Goal: Task Accomplishment & Management: Complete application form

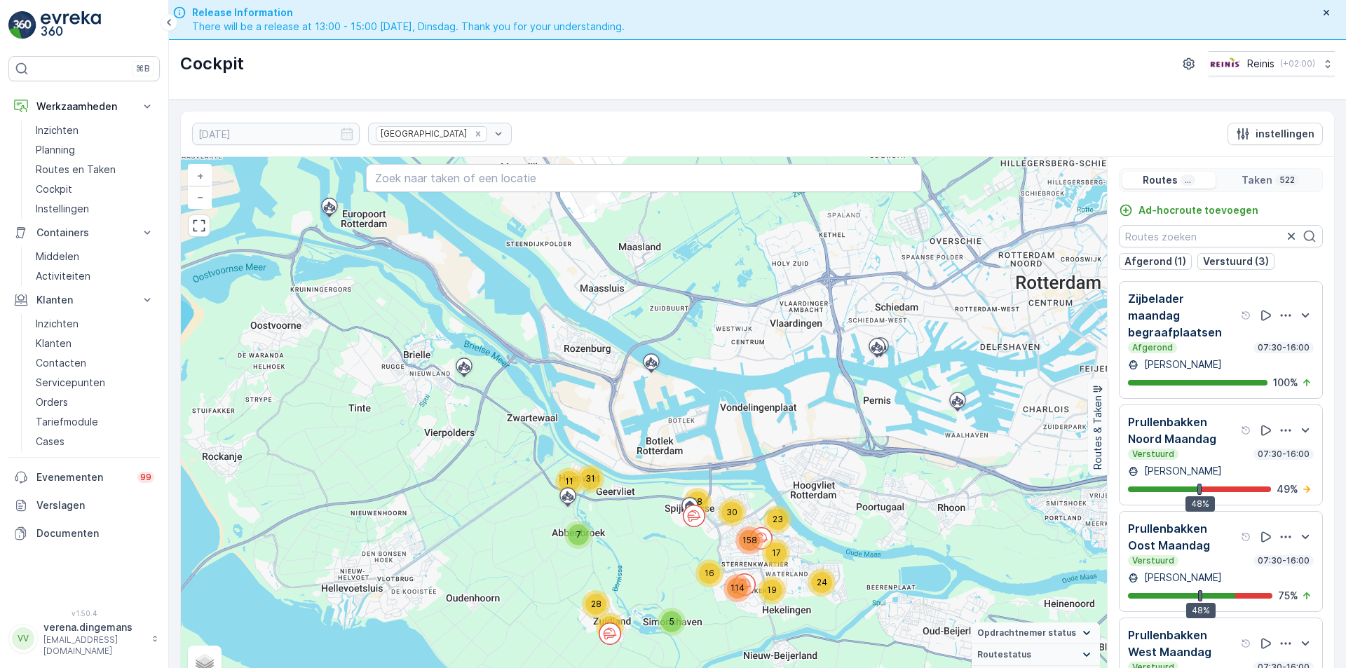
scroll to position [40, 0]
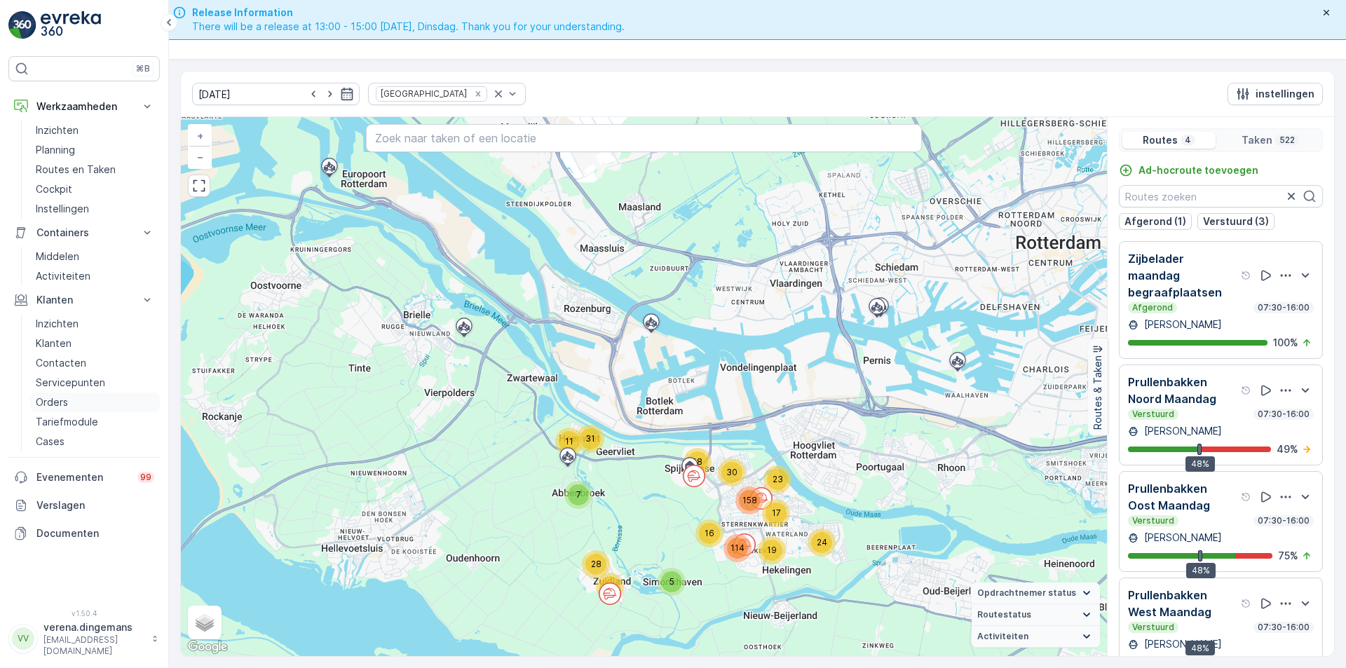
click at [61, 405] on p "Orders" at bounding box center [52, 402] width 32 height 14
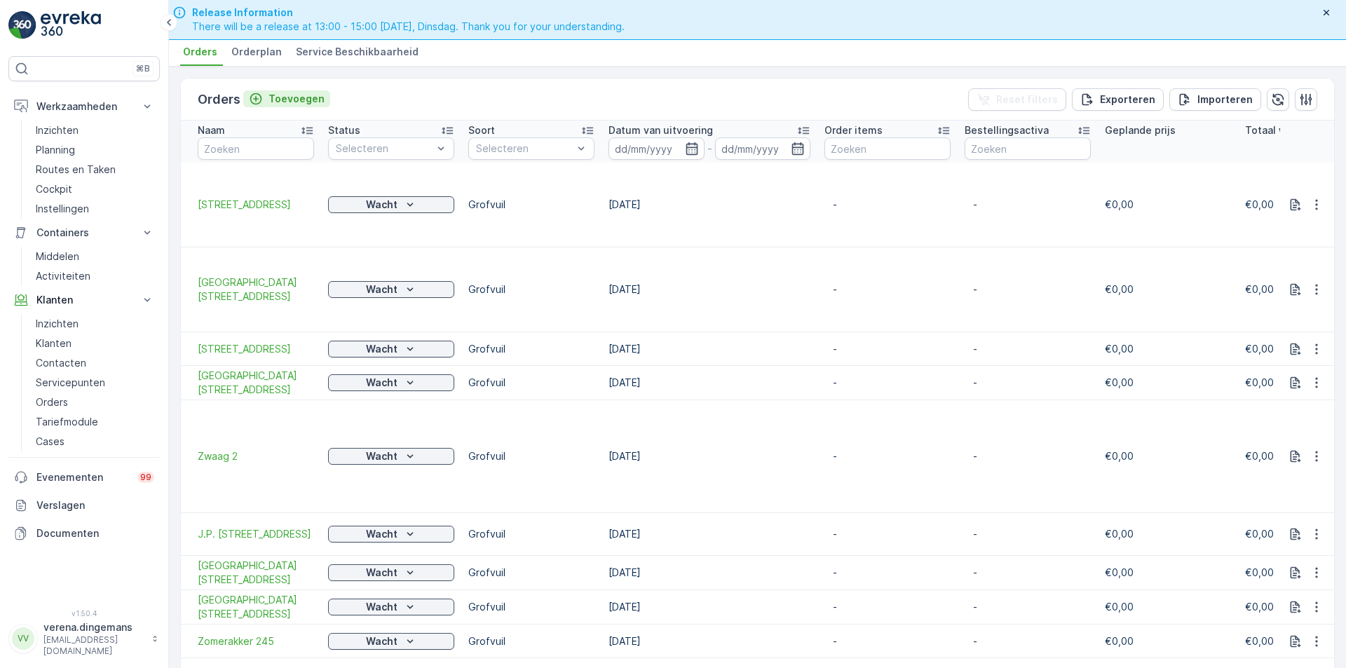
click at [297, 94] on p "Toevoegen" at bounding box center [297, 99] width 56 height 14
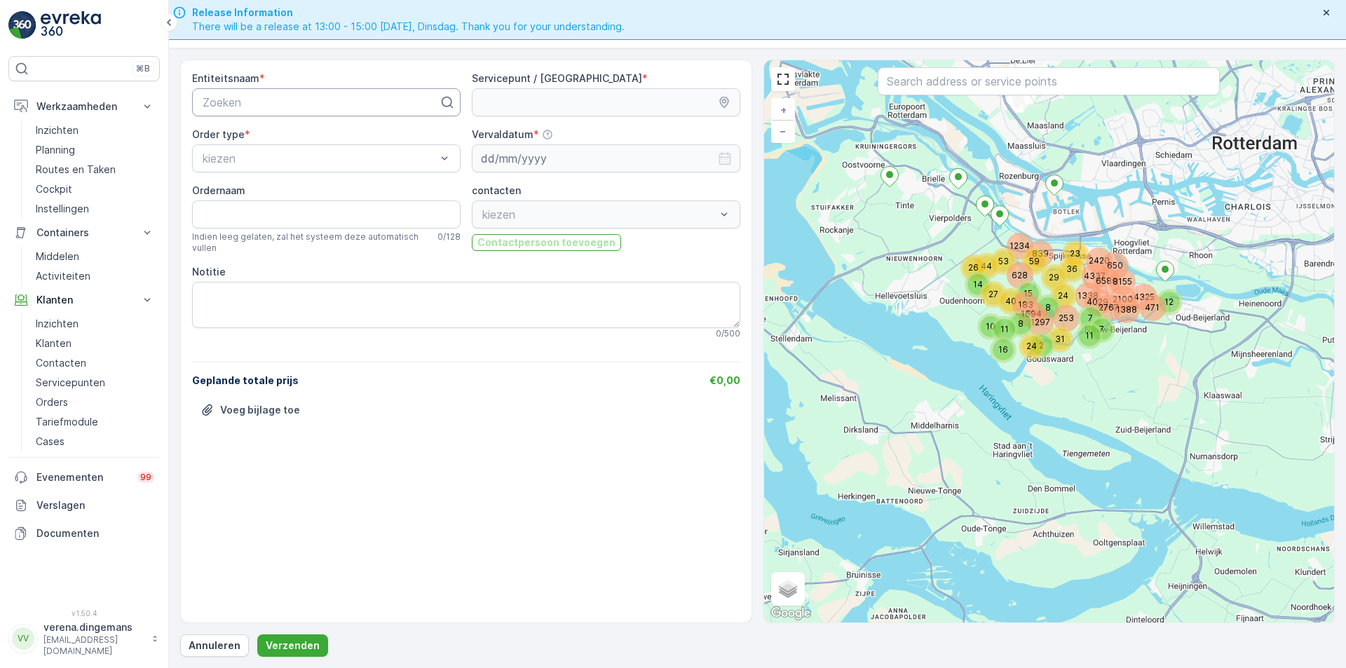
click at [311, 106] on div at bounding box center [320, 102] width 239 height 13
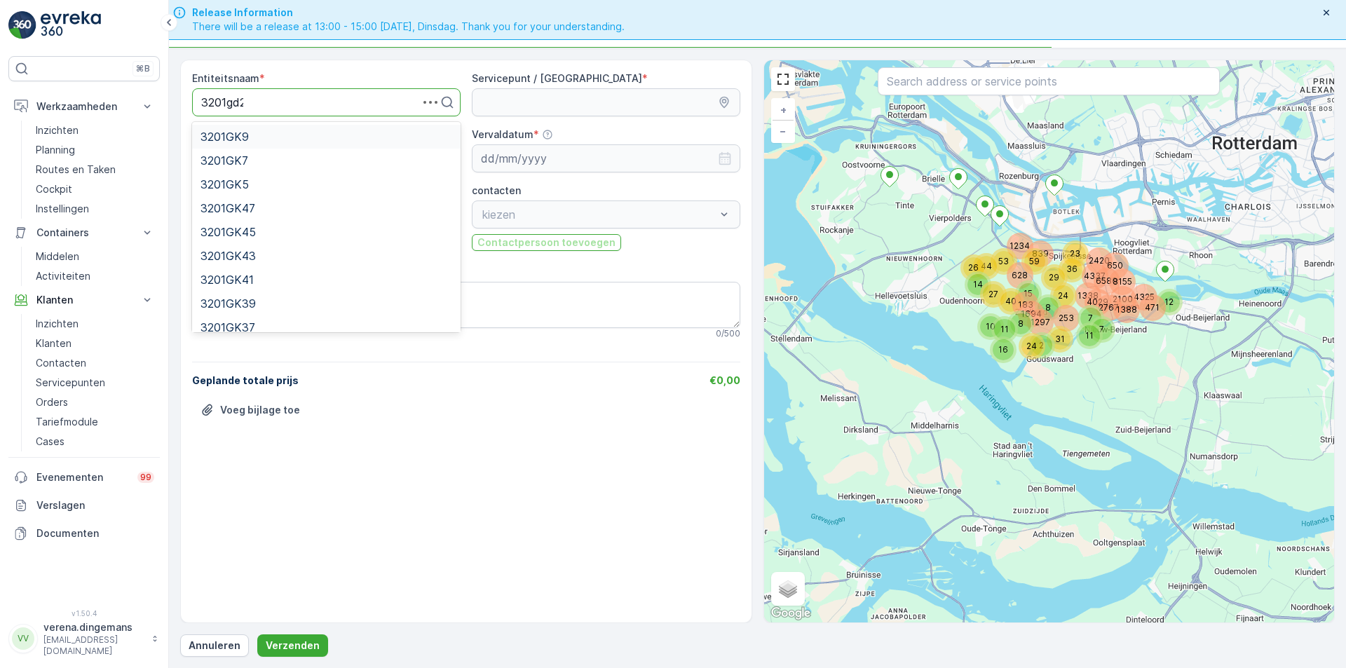
type input "3201gd26"
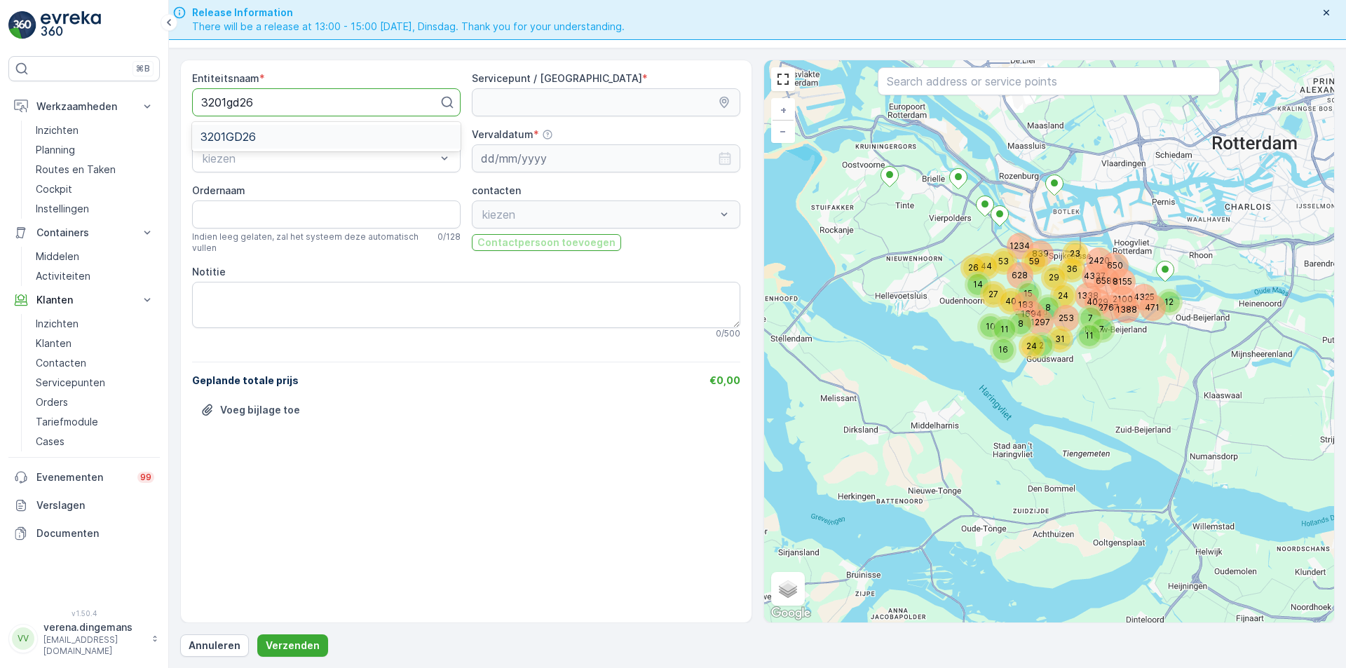
click at [289, 148] on div "3201GD26" at bounding box center [326, 137] width 269 height 24
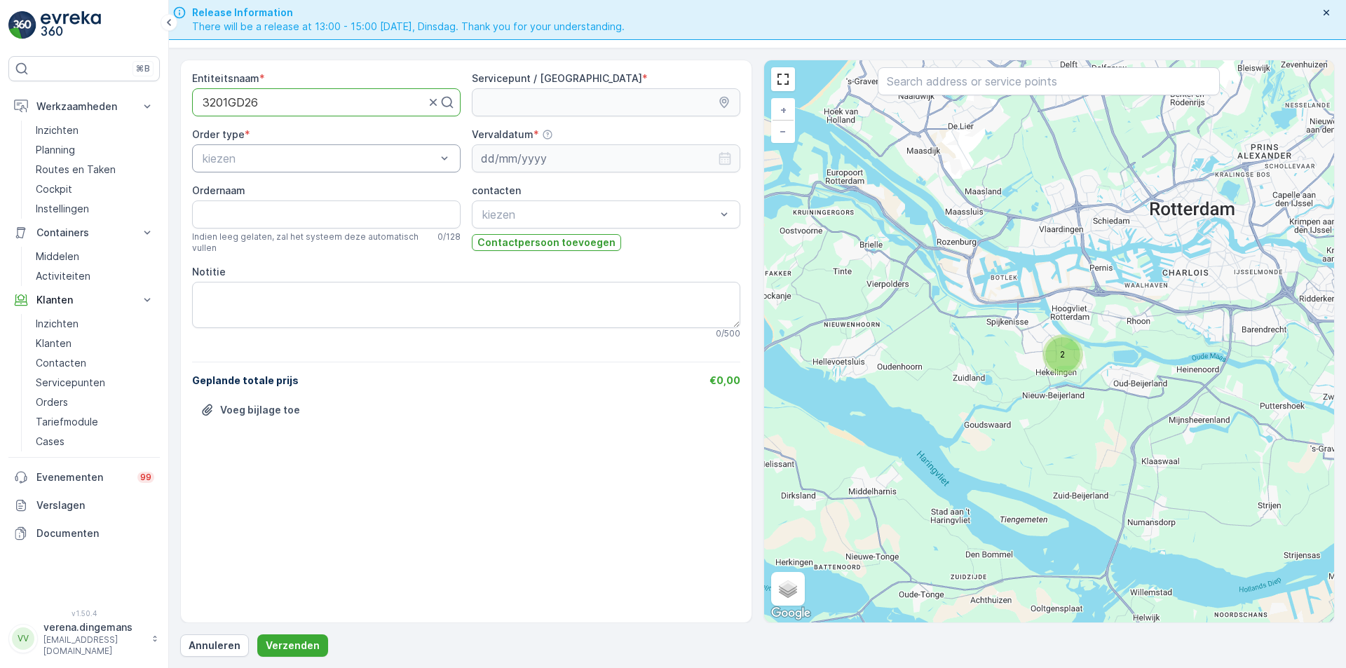
click at [294, 146] on div "kiezen" at bounding box center [326, 158] width 269 height 28
click at [251, 248] on div "Grofvuil" at bounding box center [326, 241] width 269 height 24
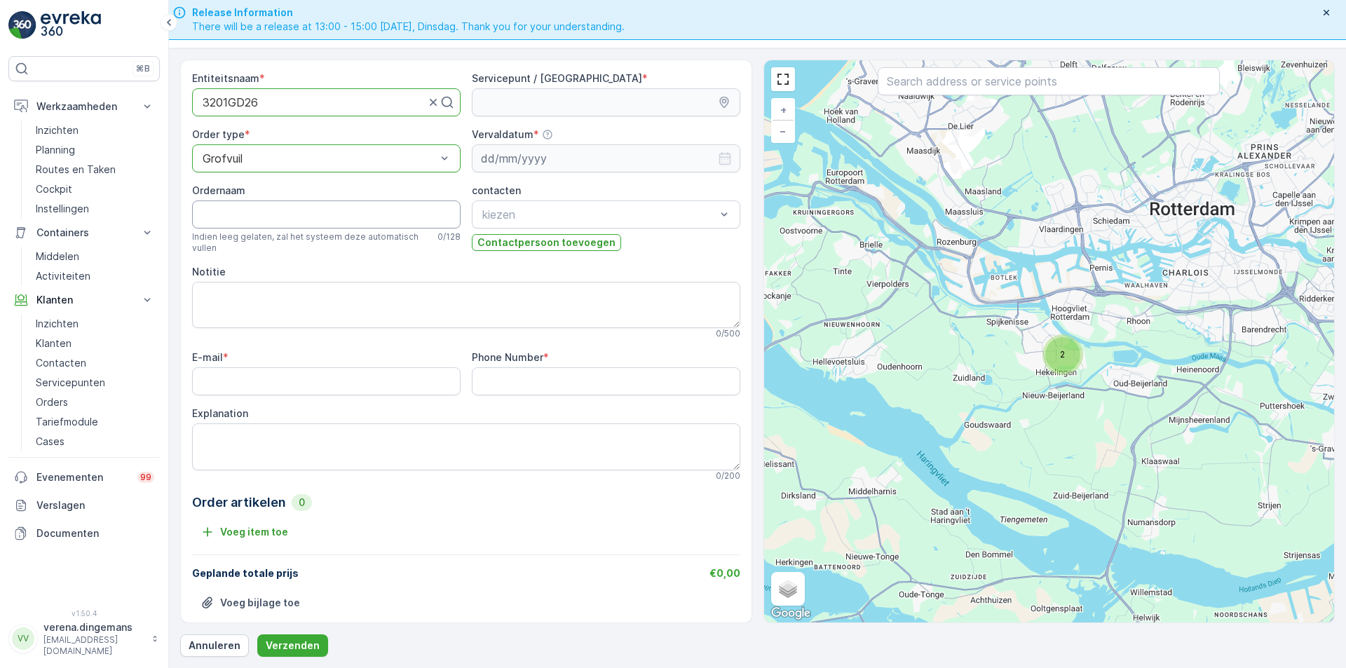
click at [296, 209] on input "Ordernaam" at bounding box center [326, 215] width 269 height 28
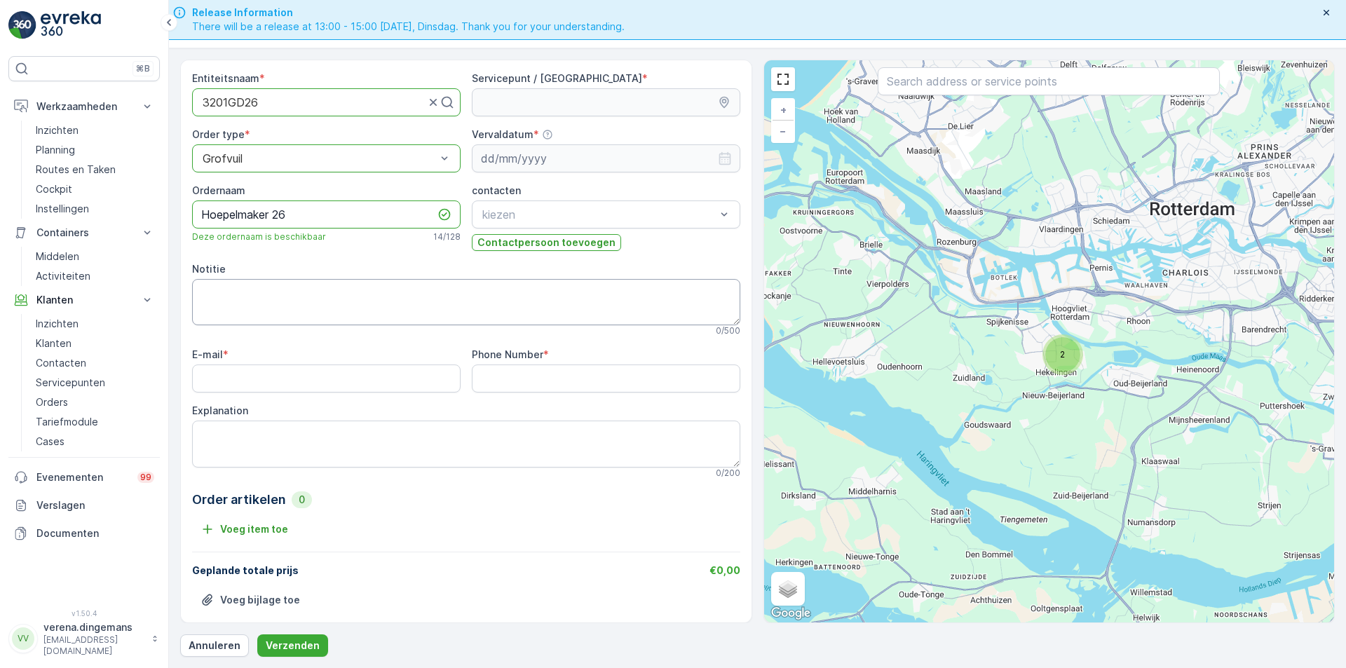
type input "Hoepelmaker 26"
click at [262, 299] on textarea "Notitie" at bounding box center [466, 302] width 548 height 46
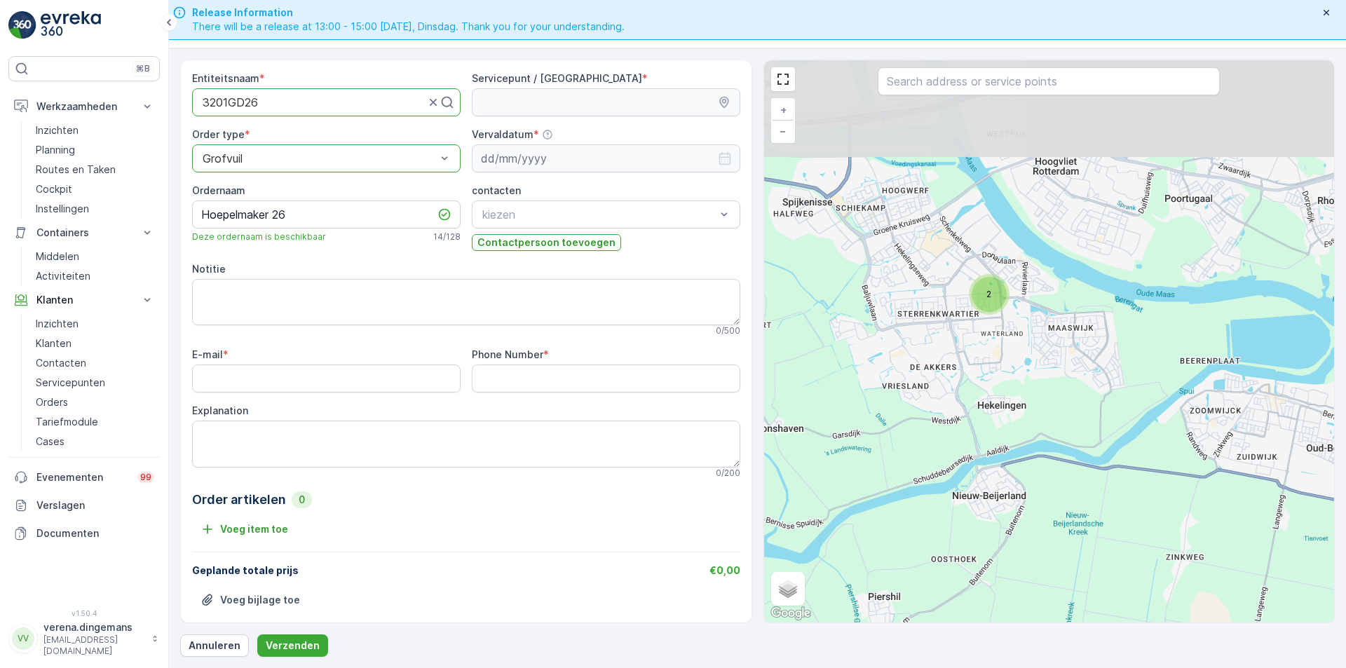
drag, startPoint x: 963, startPoint y: 235, endPoint x: 969, endPoint y: 338, distance: 103.2
click at [969, 338] on div "2 + − Satelliet stappenplan Terrein Hybride Leaflet Sneltoetsen Kaartgegevens K…" at bounding box center [1049, 341] width 571 height 562
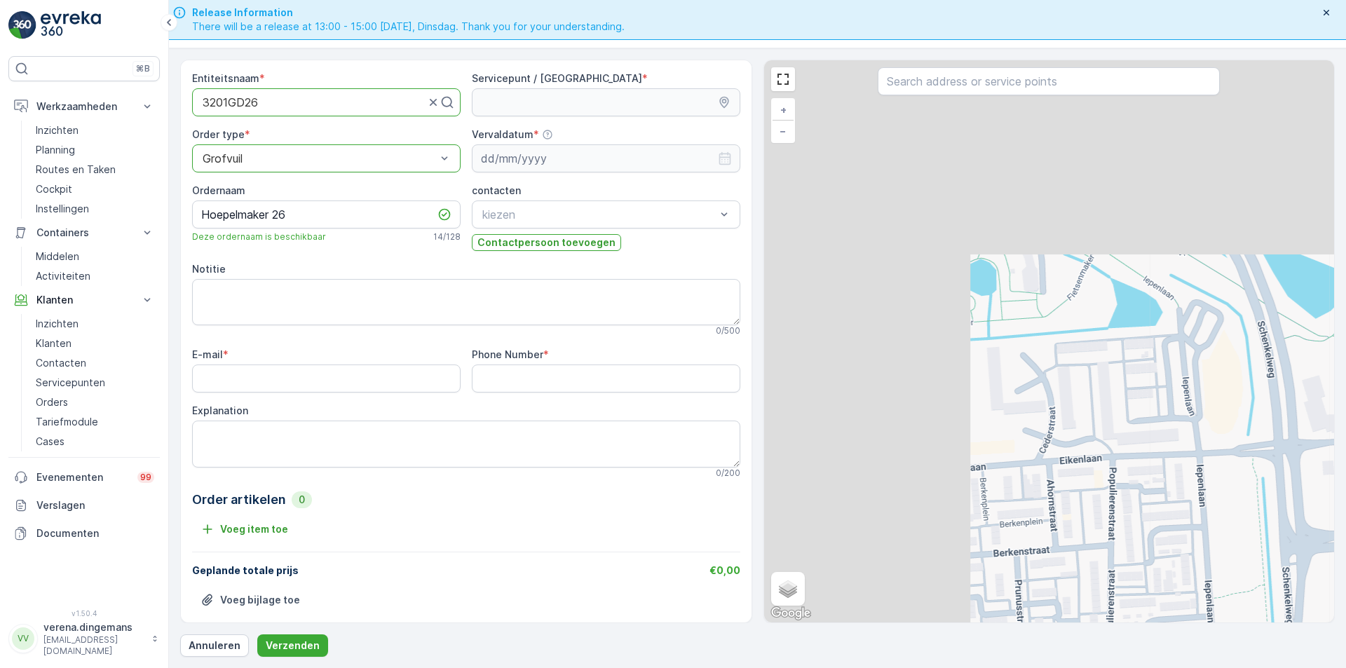
drag, startPoint x: 853, startPoint y: 215, endPoint x: 1129, endPoint y: 529, distance: 418.4
click at [1127, 534] on div "+ − Satelliet stappenplan Terrein Hybride Leaflet Sneltoetsen Kaartgegevens Kaa…" at bounding box center [1049, 341] width 571 height 562
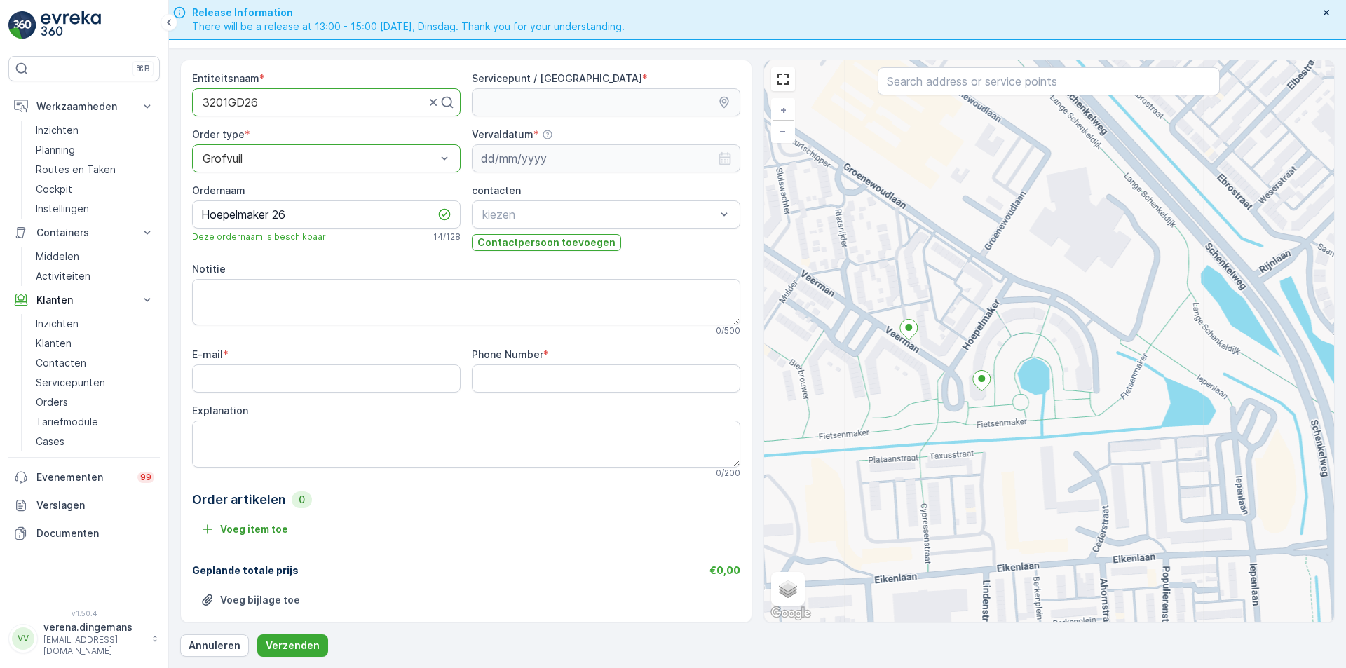
drag, startPoint x: 903, startPoint y: 325, endPoint x: 963, endPoint y: 436, distance: 125.8
click at [963, 441] on div "+ − Satelliet stappenplan Terrein Hybride Leaflet Sneltoetsen Kaartgegevens Kaa…" at bounding box center [1049, 341] width 571 height 562
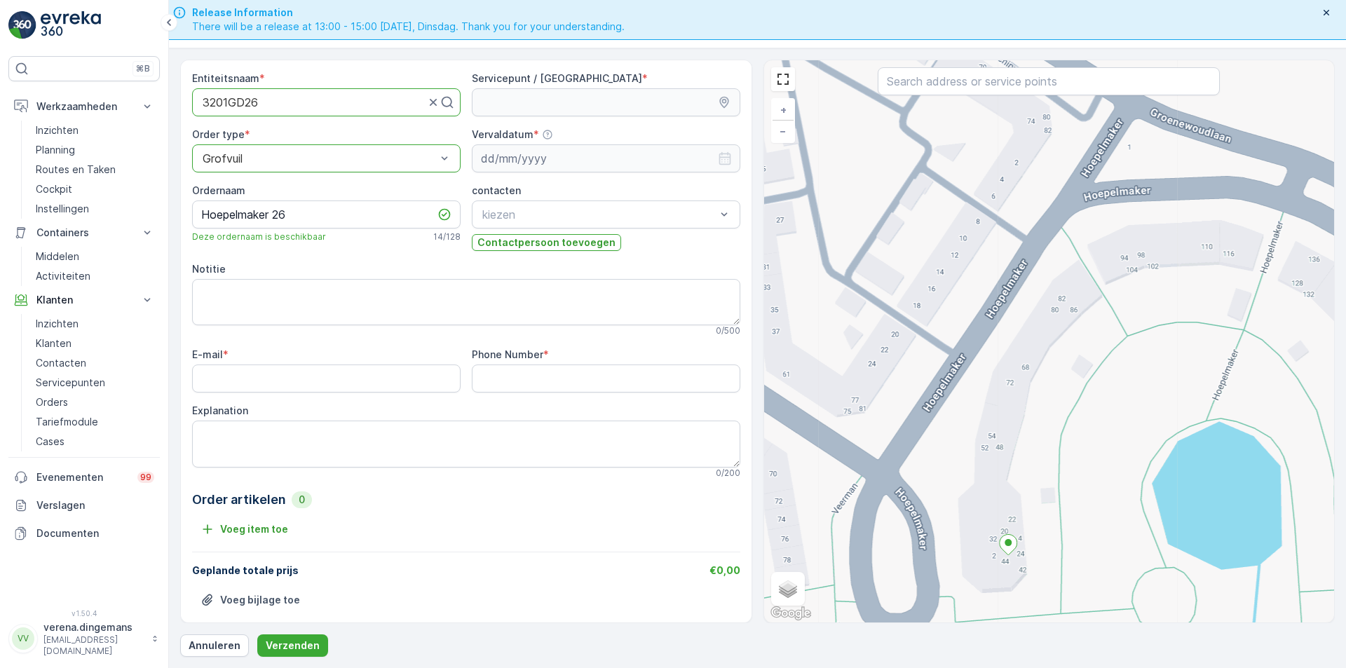
drag, startPoint x: 954, startPoint y: 295, endPoint x: 931, endPoint y: 435, distance: 142.0
click at [931, 435] on div "+ − Satelliet stappenplan Terrein Hybride Leaflet Sneltoetsen Kaartgegevens Kaa…" at bounding box center [1049, 341] width 571 height 562
click at [928, 469] on div "+ − Satelliet stappenplan Terrein Hybride Leaflet Sneltoetsen Kaartgegevens Kaa…" at bounding box center [1049, 341] width 571 height 562
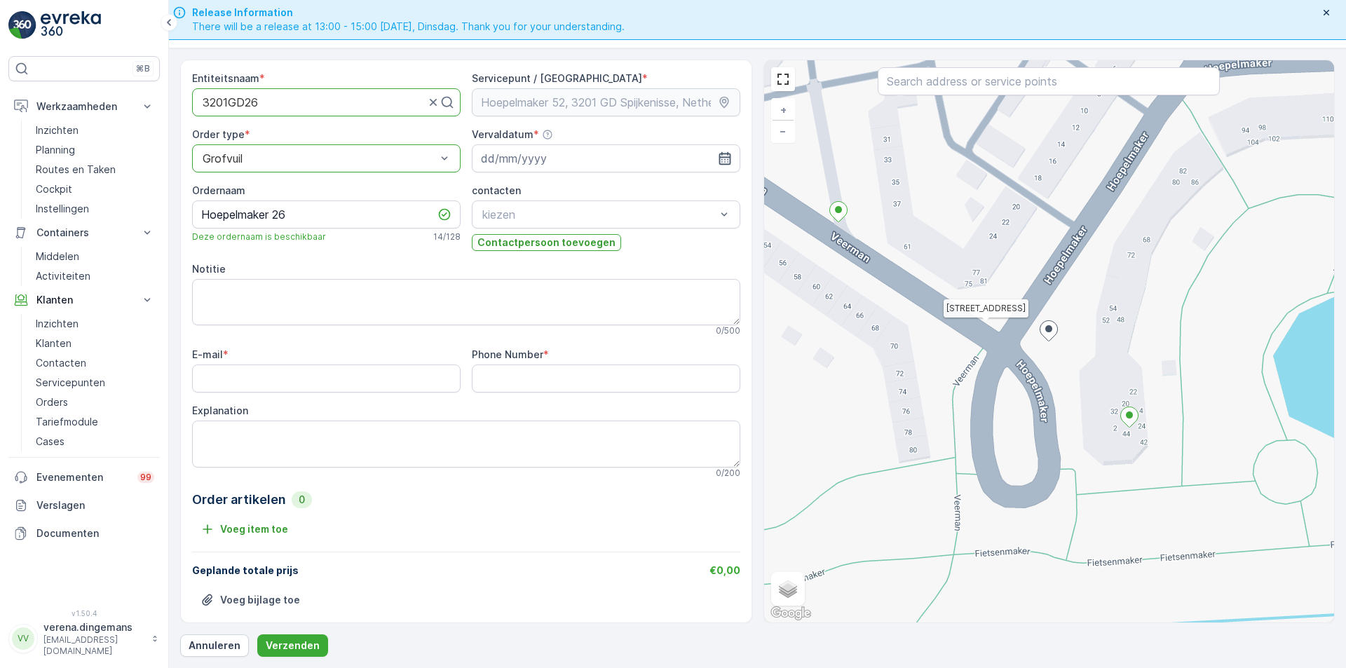
click at [724, 156] on icon "button" at bounding box center [725, 158] width 14 height 14
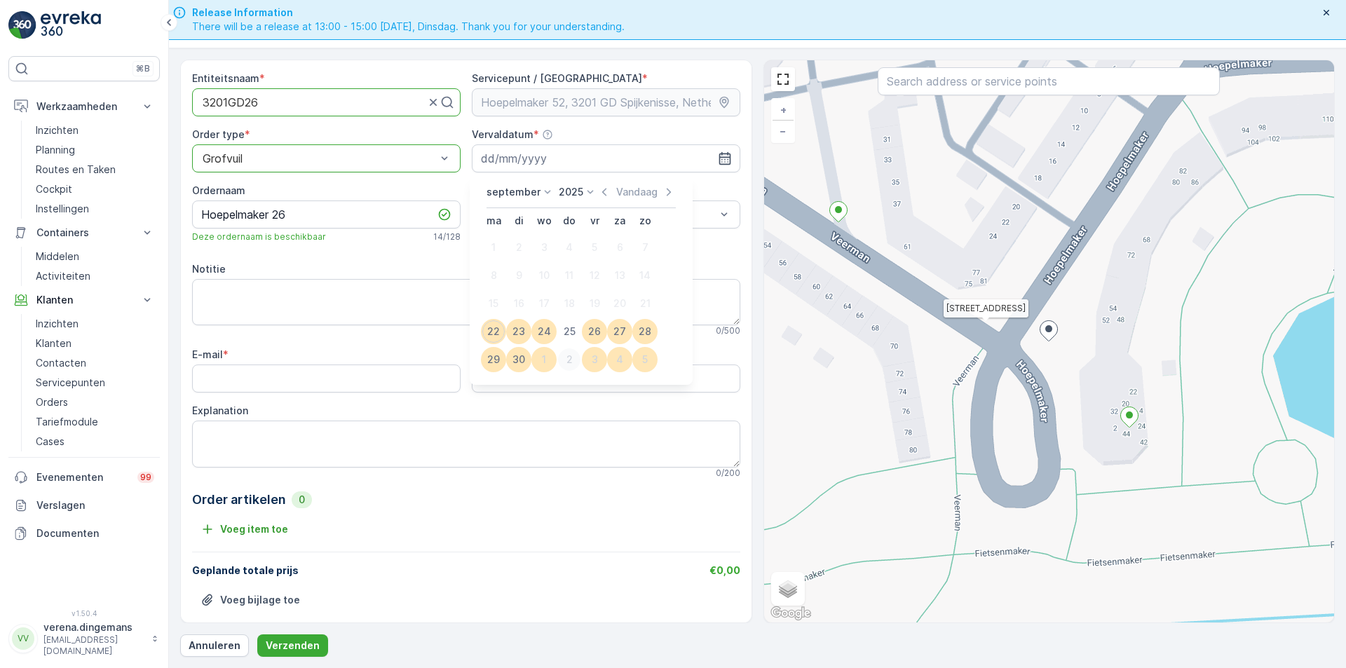
click at [569, 364] on div "2" at bounding box center [569, 359] width 22 height 22
type input "[DATE]"
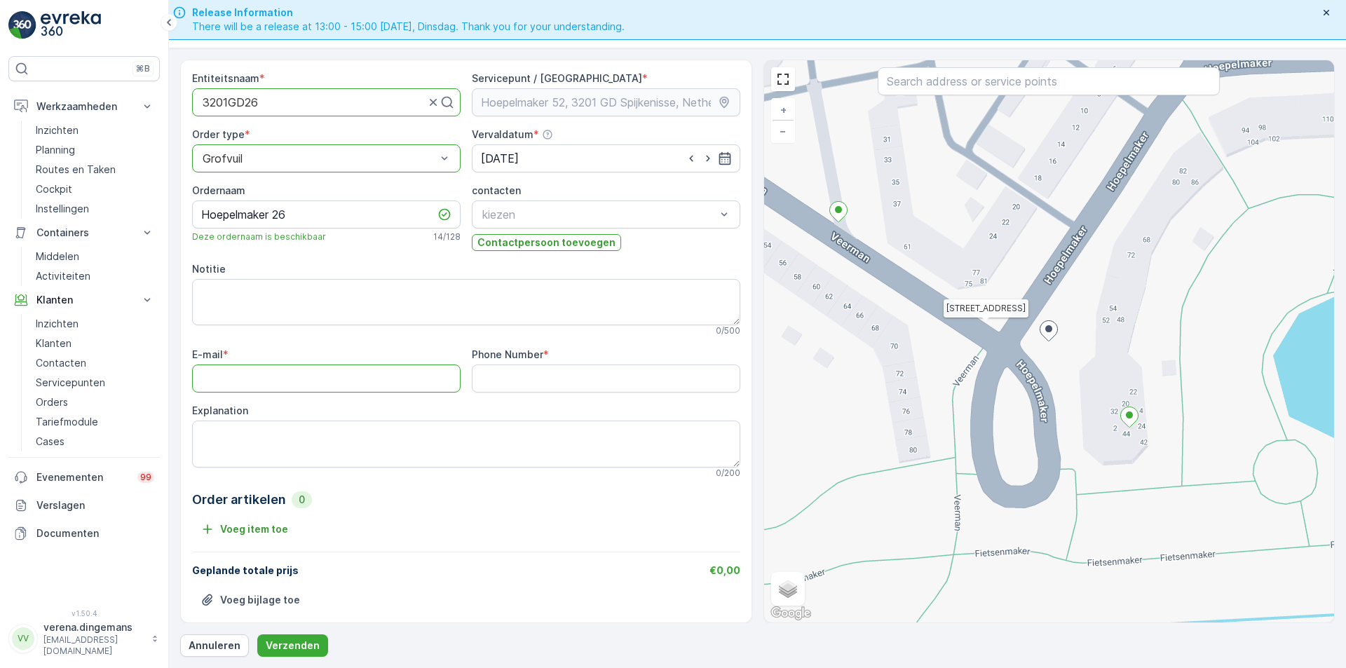
click at [367, 375] on input "E-mail" at bounding box center [326, 379] width 269 height 28
type input "[EMAIL_ADDRESS][DOMAIN_NAME]"
drag, startPoint x: 531, startPoint y: 384, endPoint x: 305, endPoint y: 367, distance: 226.5
click at [318, 360] on div "E-mail * [EMAIL_ADDRESS][DOMAIN_NAME] Phone Number * 06 Explanation 0 / 200" at bounding box center [466, 413] width 548 height 130
paste Number "20130660"
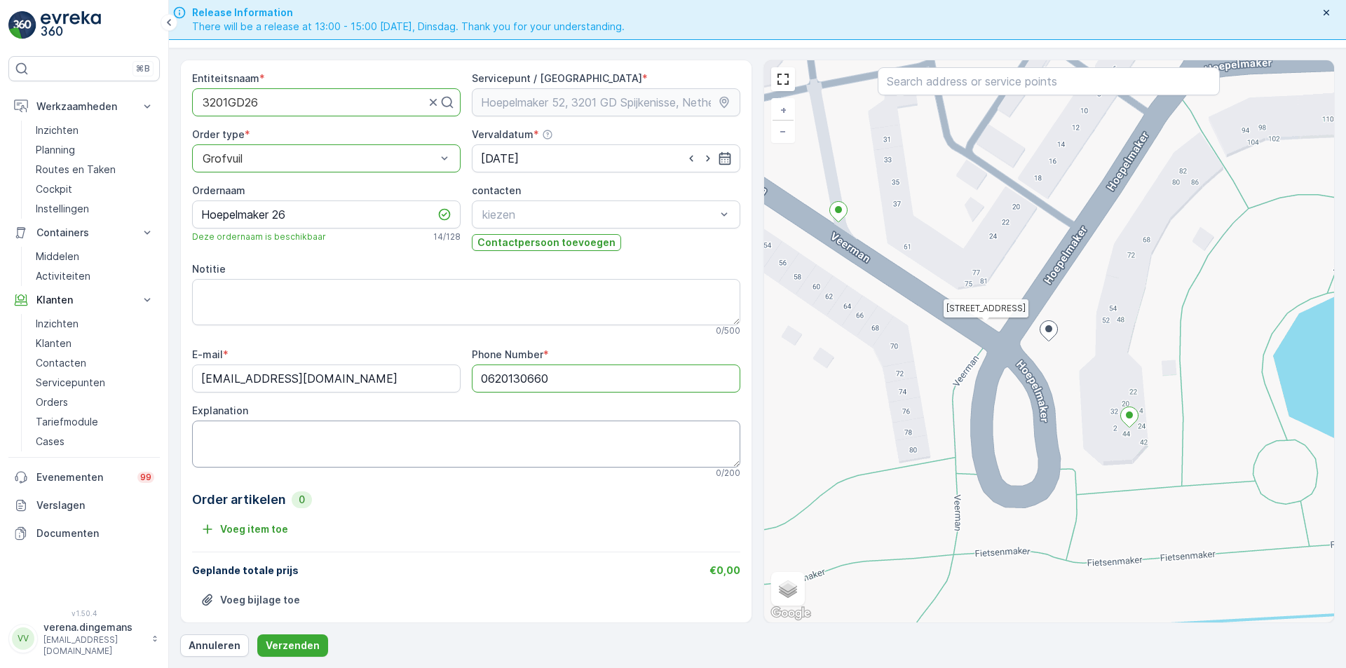
type Number "0620130660"
click at [336, 430] on textarea "Explanation" at bounding box center [466, 444] width 548 height 46
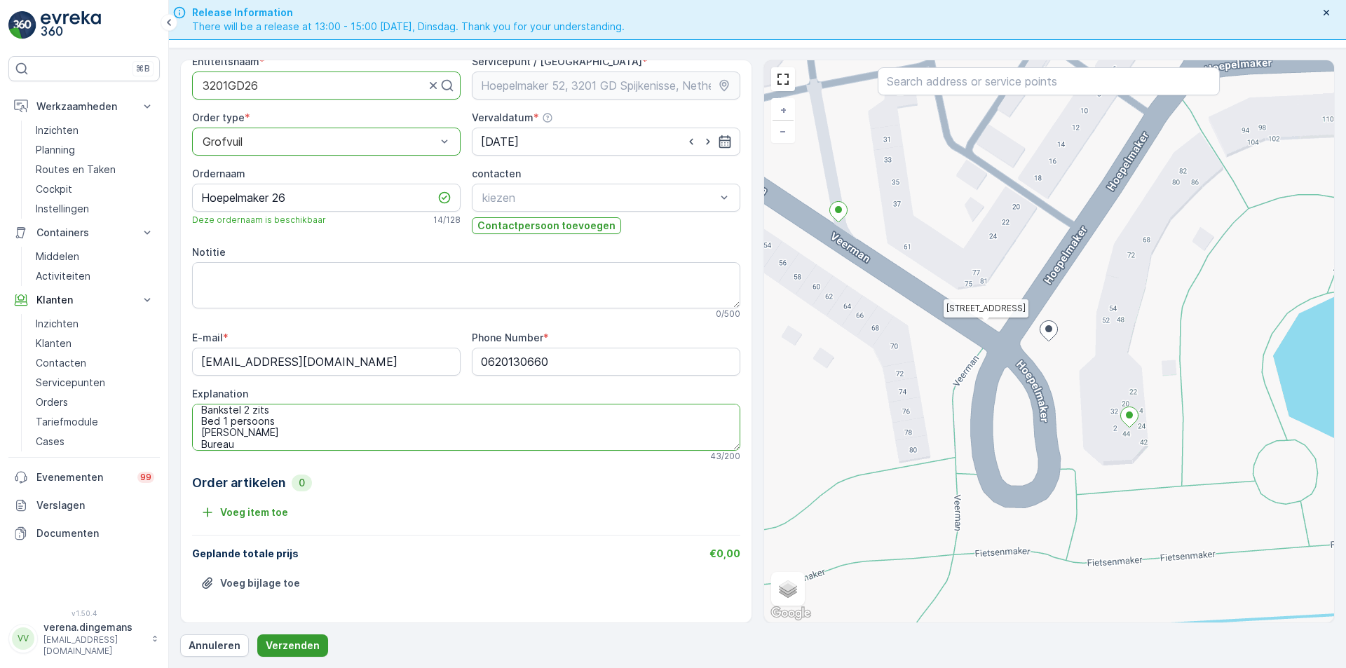
type textarea "Bankstel 2 zits Bed 1 persoons [PERSON_NAME] Bureau"
click at [315, 642] on button "Verzenden" at bounding box center [292, 646] width 71 height 22
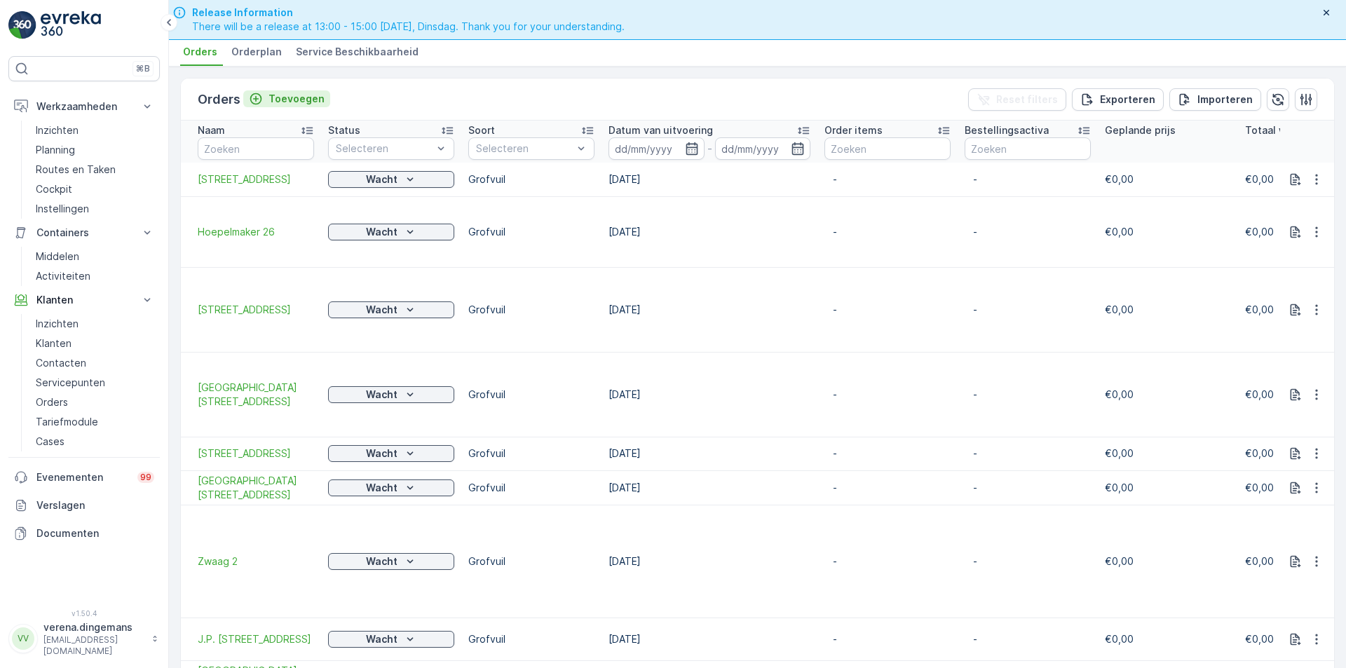
click at [309, 98] on p "Toevoegen" at bounding box center [297, 99] width 56 height 14
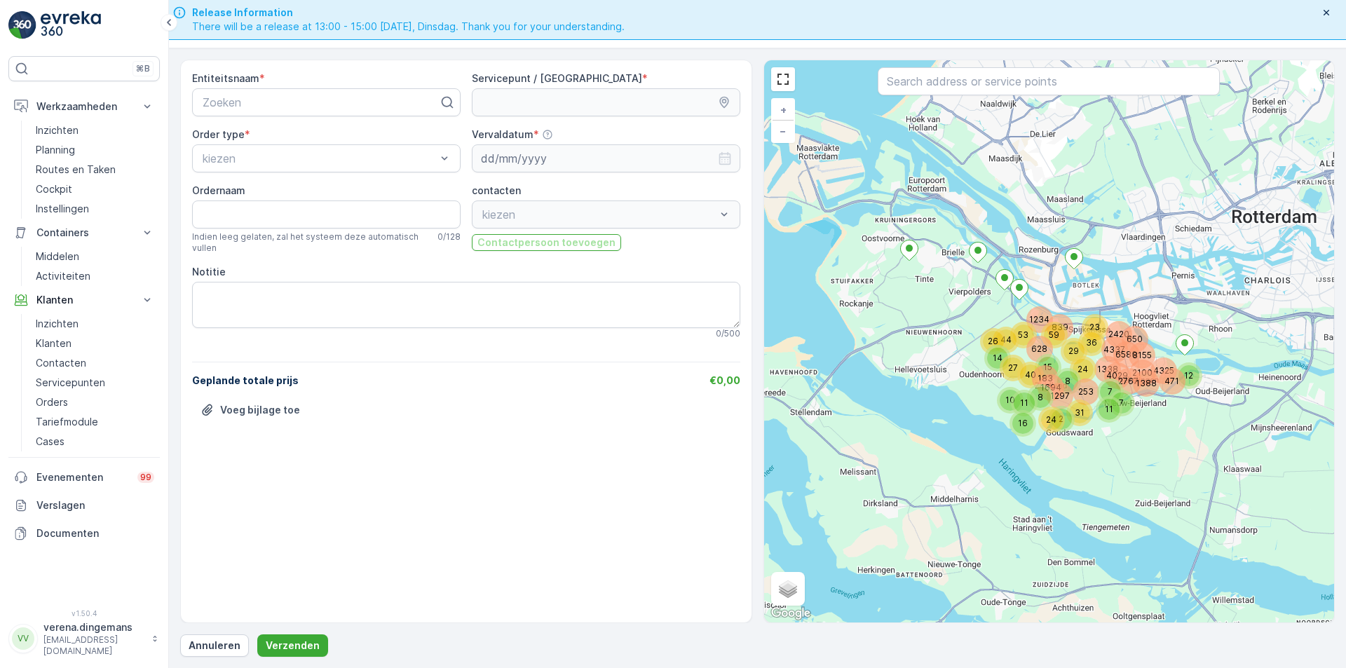
click at [529, 206] on div "kiezen" at bounding box center [606, 215] width 269 height 28
click at [295, 111] on div "Zoeken" at bounding box center [326, 102] width 269 height 28
click at [262, 95] on p "Zoeken" at bounding box center [321, 102] width 236 height 17
type input "Mahbal"
click at [266, 156] on div at bounding box center [319, 158] width 236 height 13
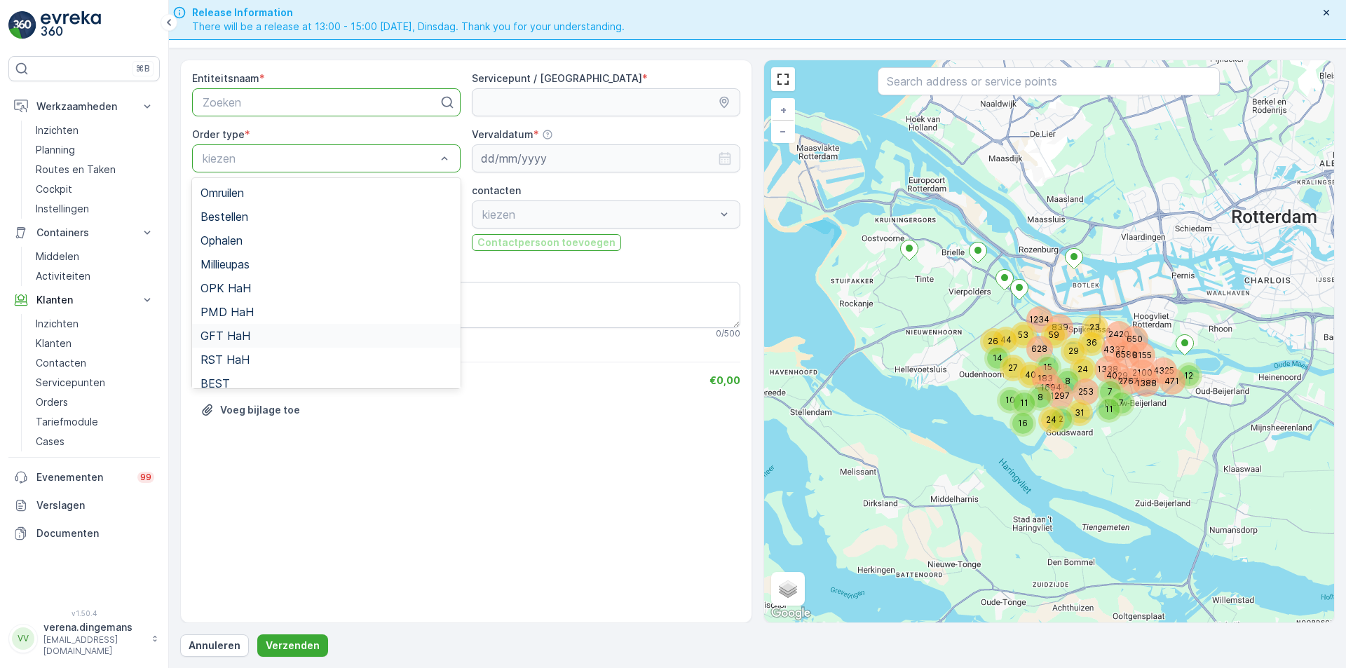
scroll to position [129, 0]
click at [248, 350] on div "Grofvuil" at bounding box center [327, 350] width 252 height 13
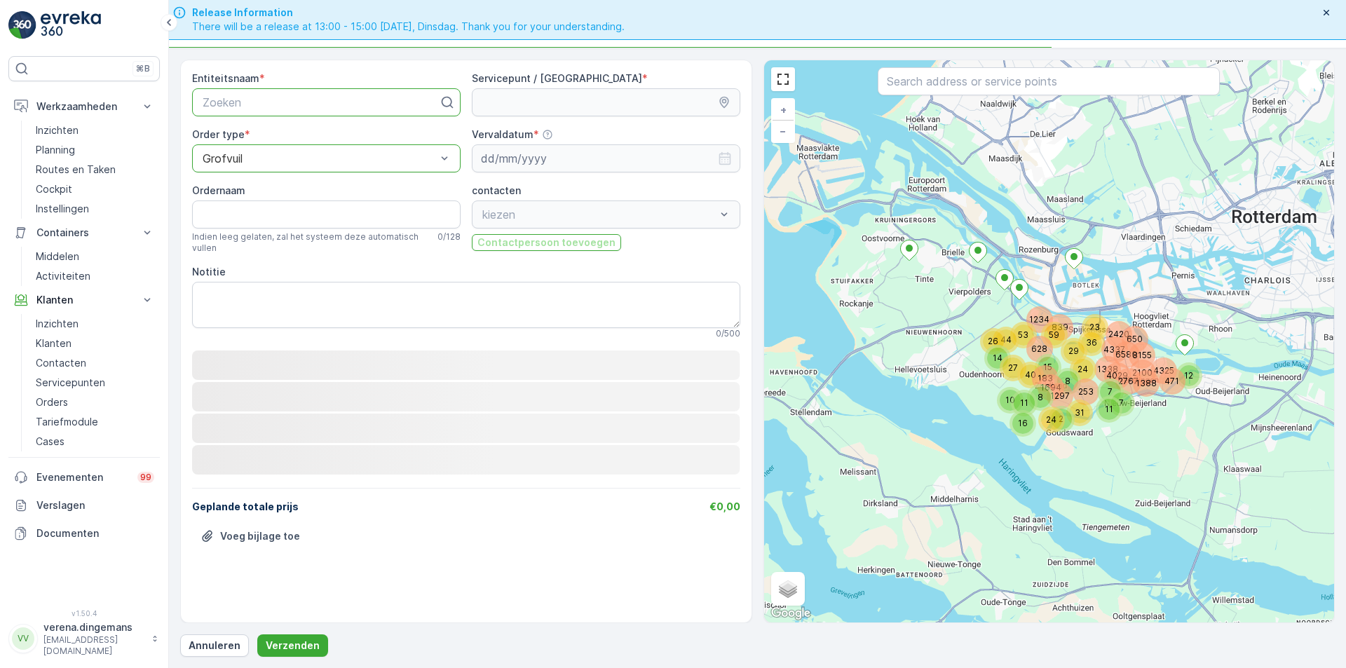
click at [273, 217] on input "Ordernaam" at bounding box center [326, 215] width 269 height 28
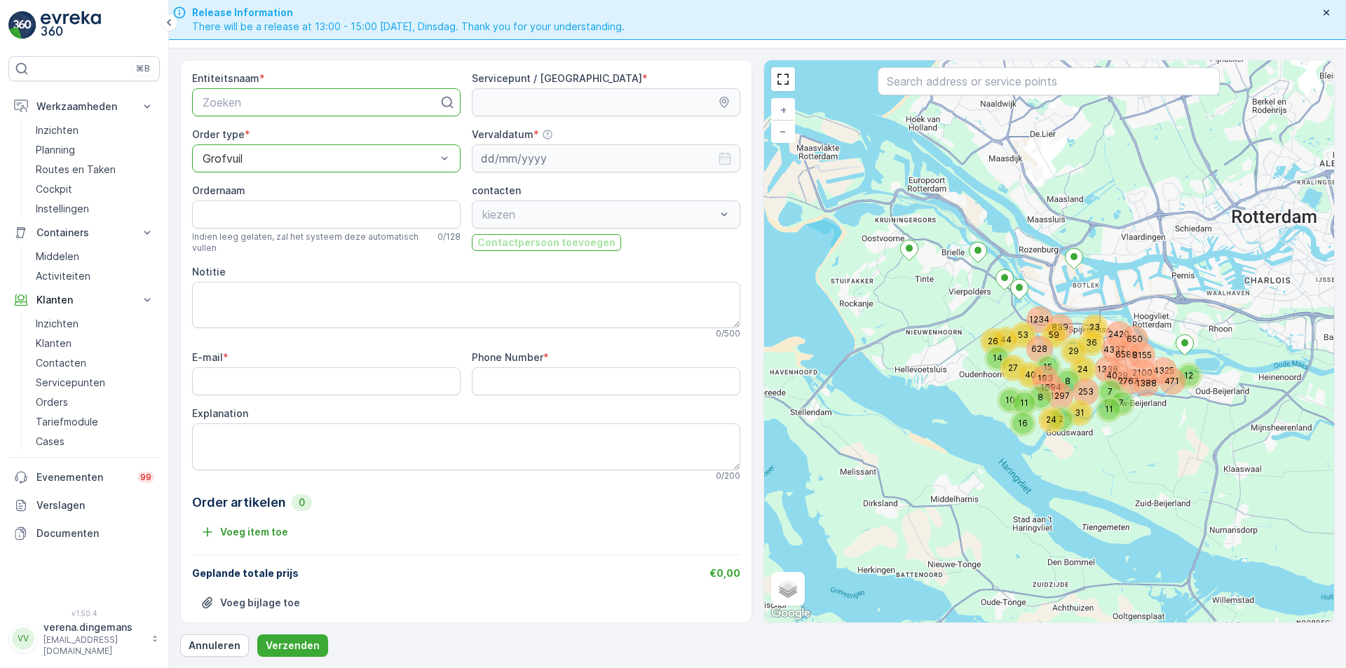
click at [244, 102] on div at bounding box center [320, 102] width 239 height 13
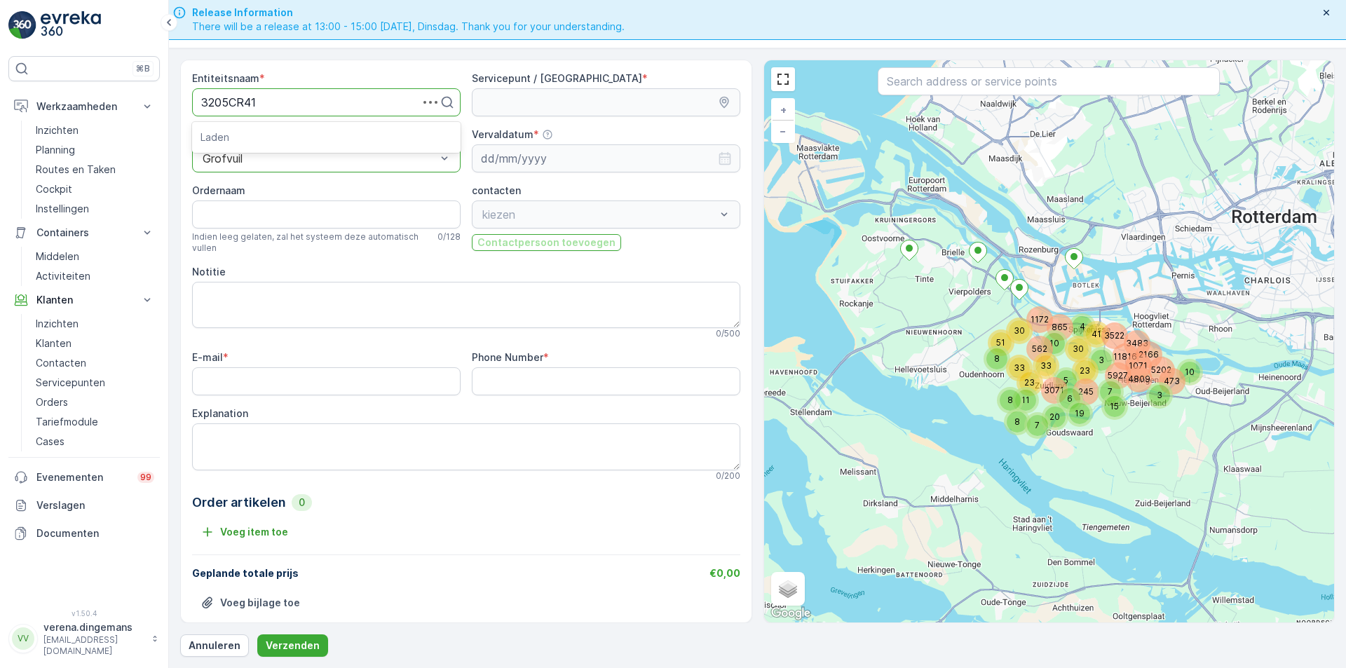
type input "3205CR410"
click at [256, 130] on span "3205CR410" at bounding box center [232, 136] width 62 height 13
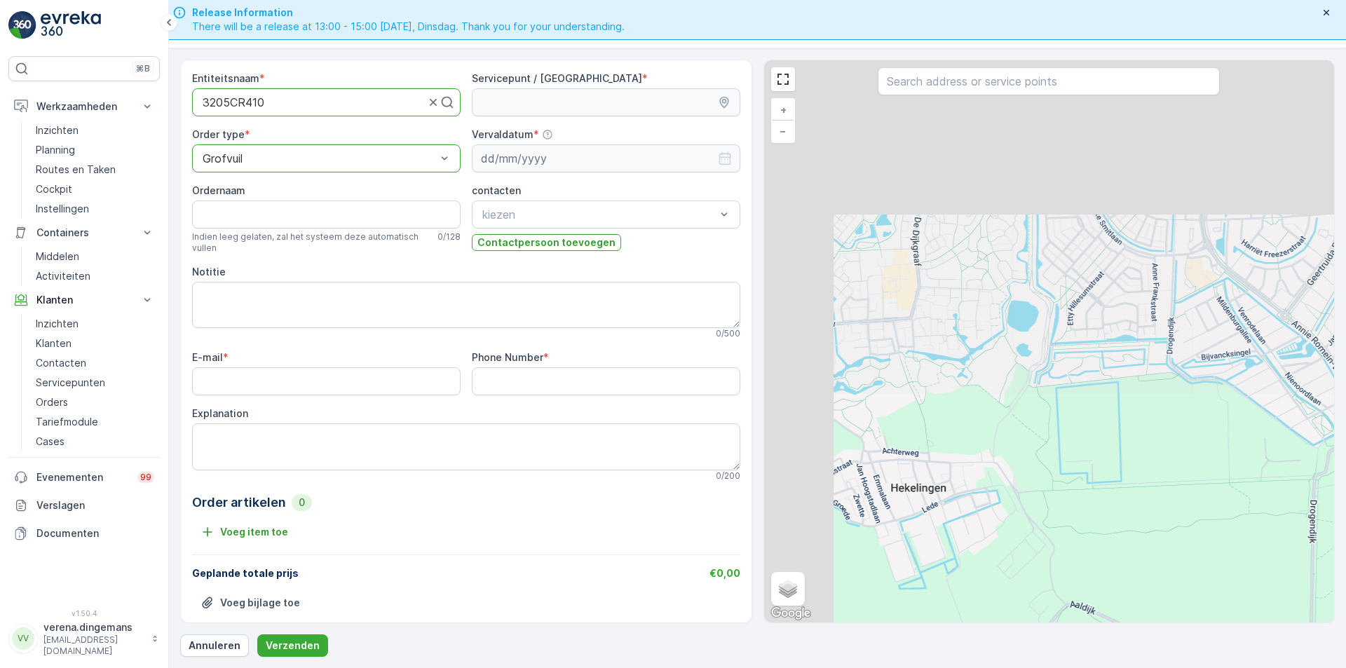
drag, startPoint x: 913, startPoint y: 121, endPoint x: 1154, endPoint y: 539, distance: 481.9
click at [1154, 539] on div "+ − Satelliet stappenplan Terrein Hybride Leaflet Sneltoetsen Kaartgegevens Kaa…" at bounding box center [1049, 341] width 571 height 562
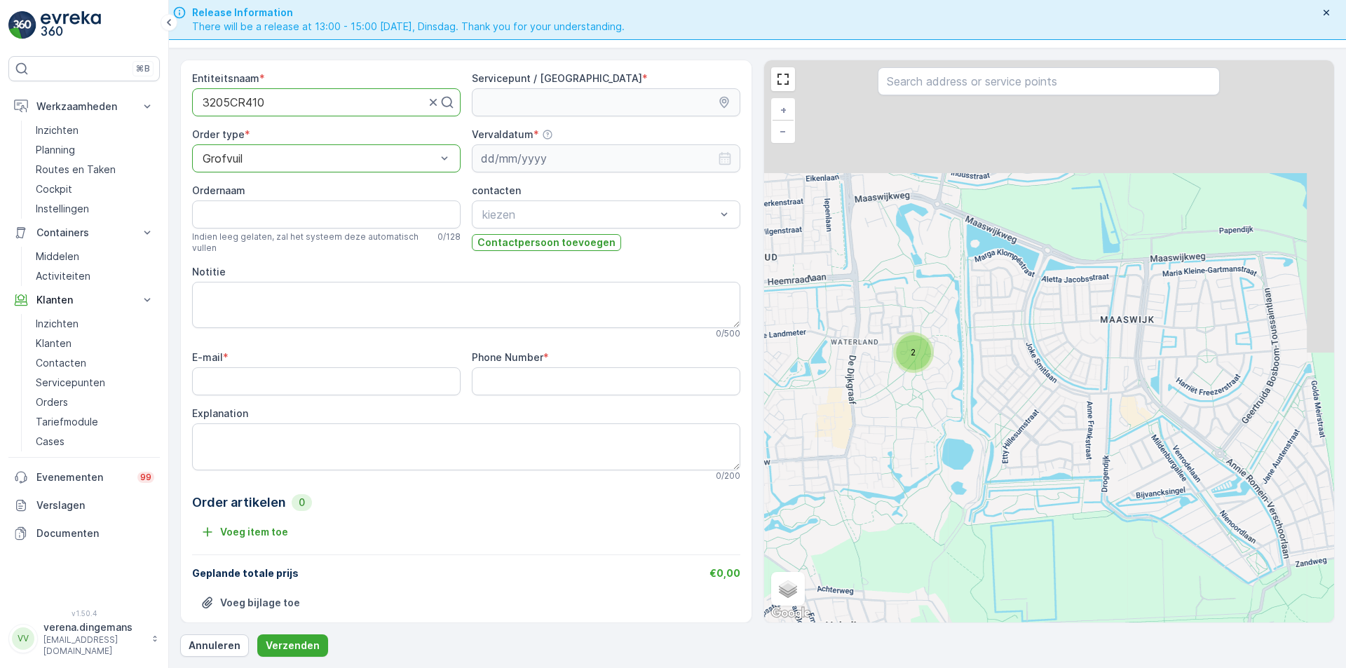
drag, startPoint x: 966, startPoint y: 257, endPoint x: 900, endPoint y: 395, distance: 152.8
click at [900, 395] on div "2 + − Satelliet stappenplan Terrein Hybride Leaflet Sneltoetsen Kaartgegevens K…" at bounding box center [1049, 341] width 571 height 562
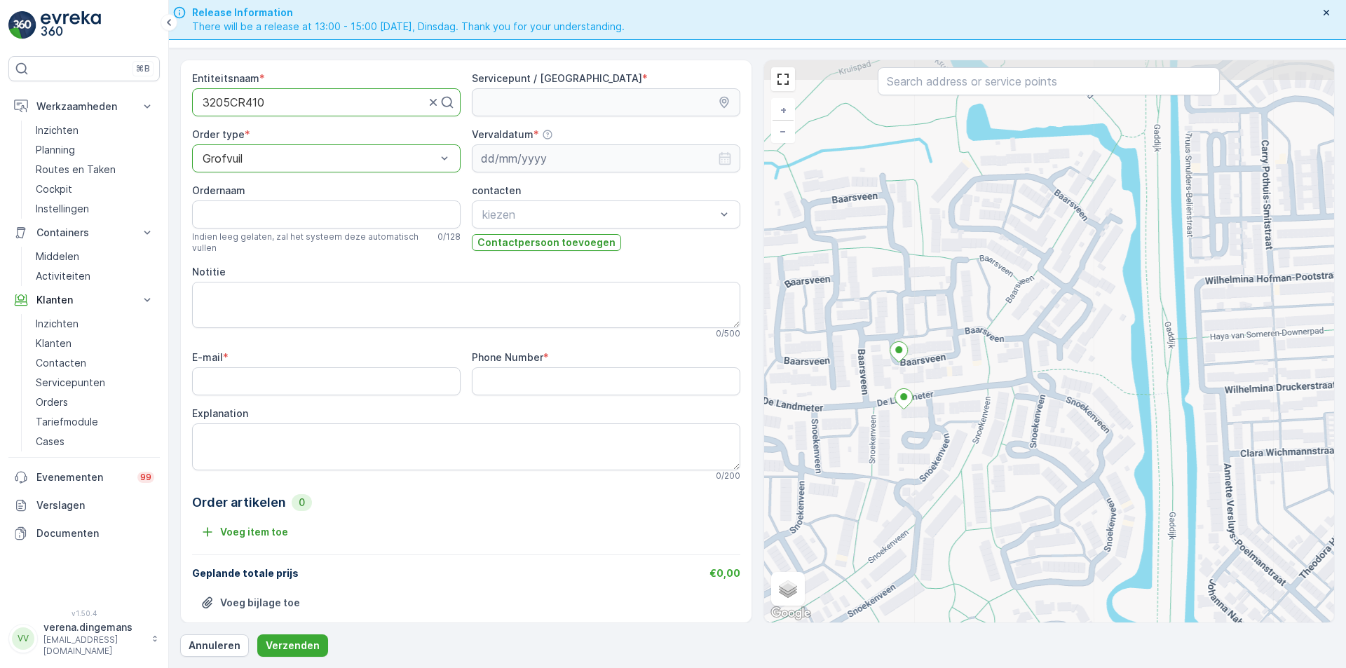
drag, startPoint x: 854, startPoint y: 304, endPoint x: 906, endPoint y: 432, distance: 138.4
click at [906, 432] on div "+ − Satelliet stappenplan Terrein Hybride Leaflet Sneltoetsen Kaartgegevens Kaa…" at bounding box center [1049, 341] width 571 height 562
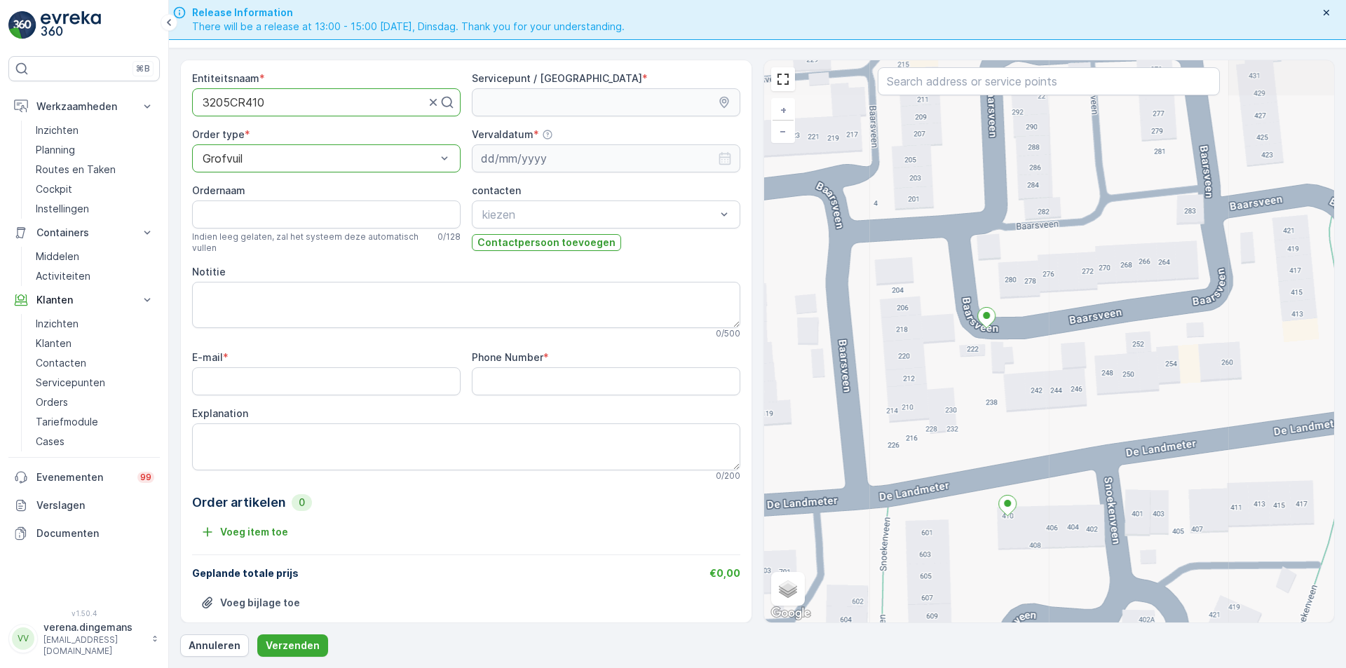
drag, startPoint x: 883, startPoint y: 360, endPoint x: 967, endPoint y: 401, distance: 93.5
click at [967, 401] on div "+ − Satelliet stappenplan Terrein Hybride Leaflet Sneltoetsen Kaartgegevens Kaa…" at bounding box center [1049, 341] width 571 height 562
click at [971, 348] on div "+ − Satelliet stappenplan Terrein Hybride Leaflet Sneltoetsen Kaartgegevens Kaa…" at bounding box center [1049, 341] width 571 height 562
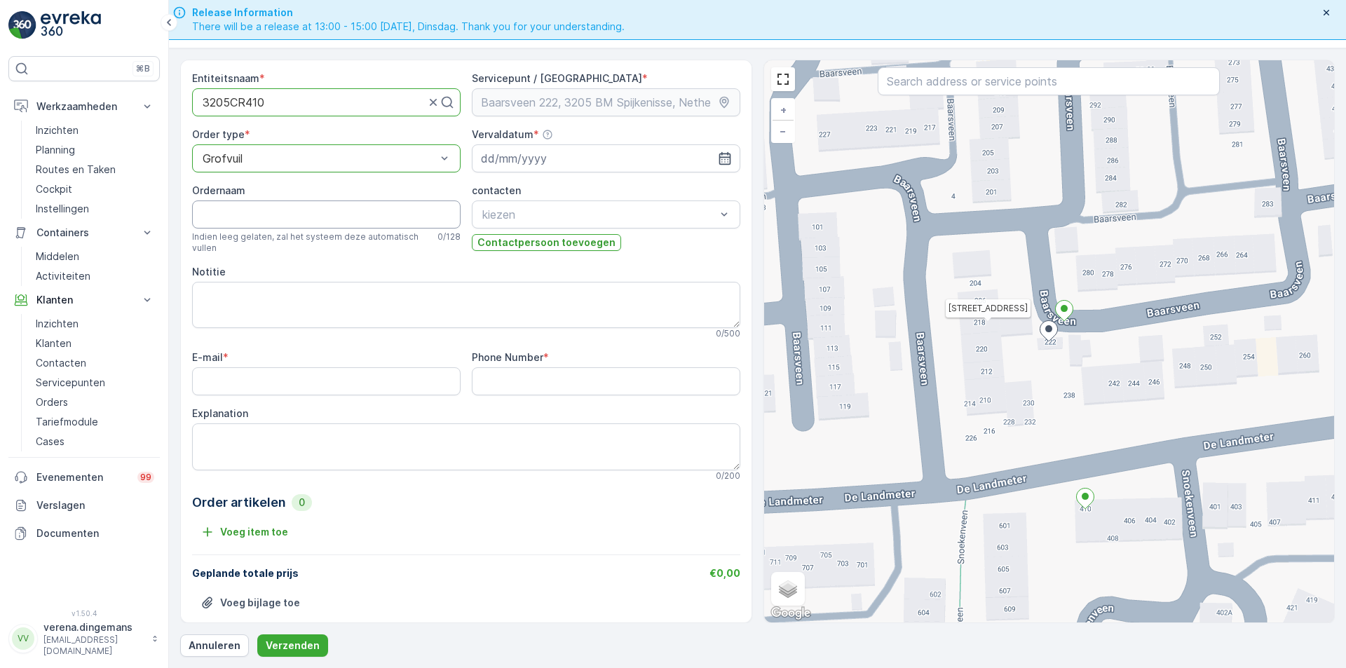
click at [275, 202] on input "Ordernaam" at bounding box center [326, 215] width 269 height 28
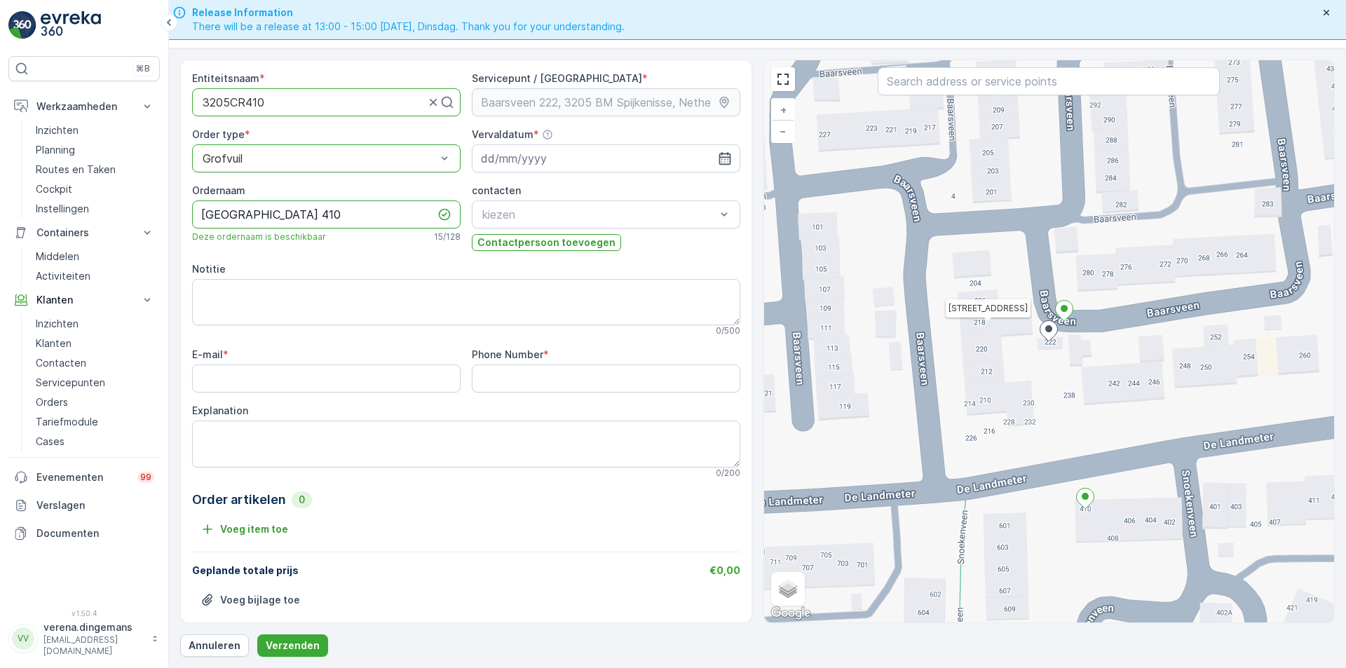
type input "[GEOGRAPHIC_DATA] 410"
click at [466, 287] on textarea "Notitie" at bounding box center [466, 302] width 548 height 46
click at [720, 154] on icon "button" at bounding box center [725, 158] width 12 height 13
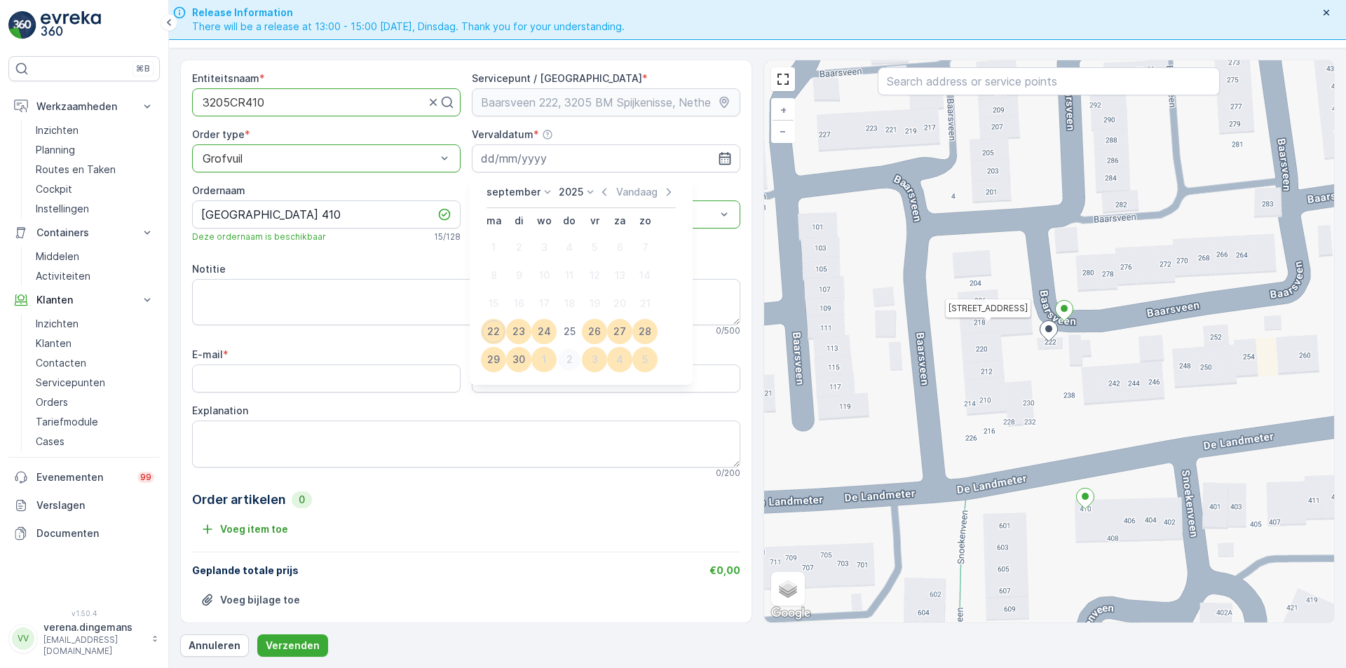
click at [567, 358] on div "2" at bounding box center [569, 359] width 22 height 22
type input "[DATE]"
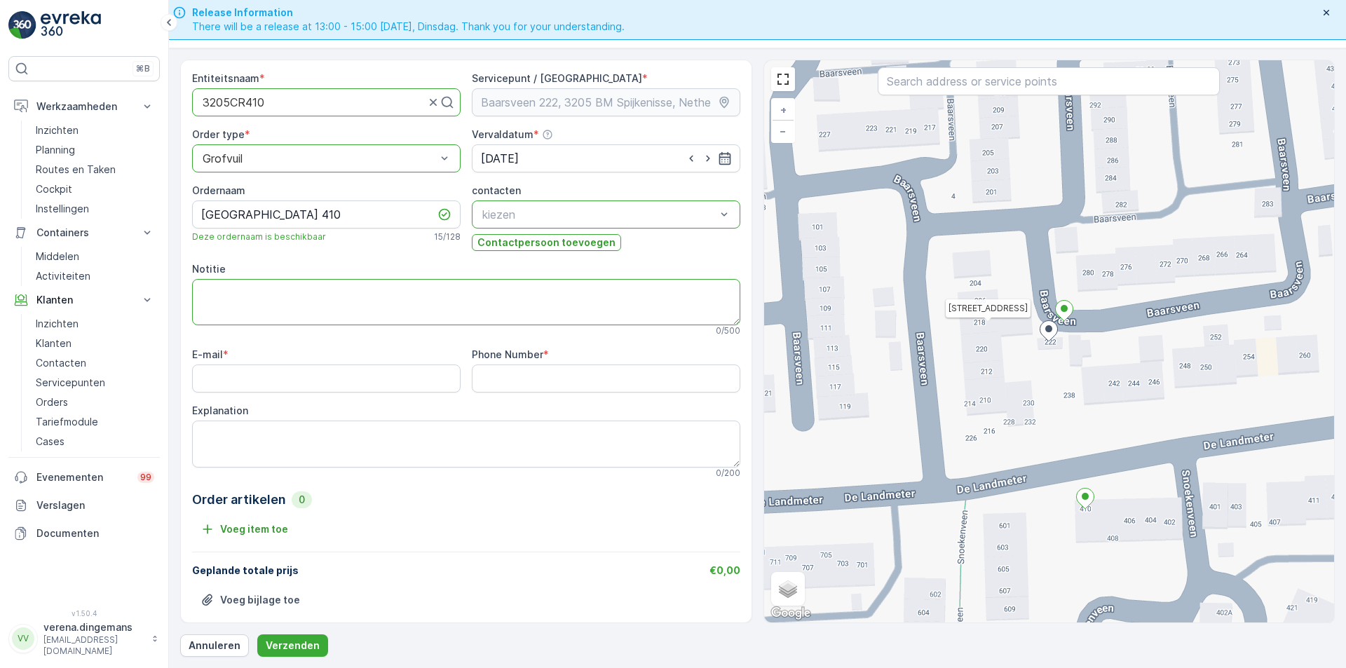
click at [302, 304] on textarea "Notitie" at bounding box center [466, 302] width 548 height 46
drag, startPoint x: 279, startPoint y: 313, endPoint x: 183, endPoint y: 271, distance: 104.6
click at [186, 270] on div "Entiteitsnaam * 3205CR410 Servicepunt / Locatie * Order type * Grofvuil Vervald…" at bounding box center [466, 342] width 572 height 564
type textarea "Kledingkast Hout Ledikant"
click at [273, 441] on textarea "Explanation" at bounding box center [466, 444] width 548 height 46
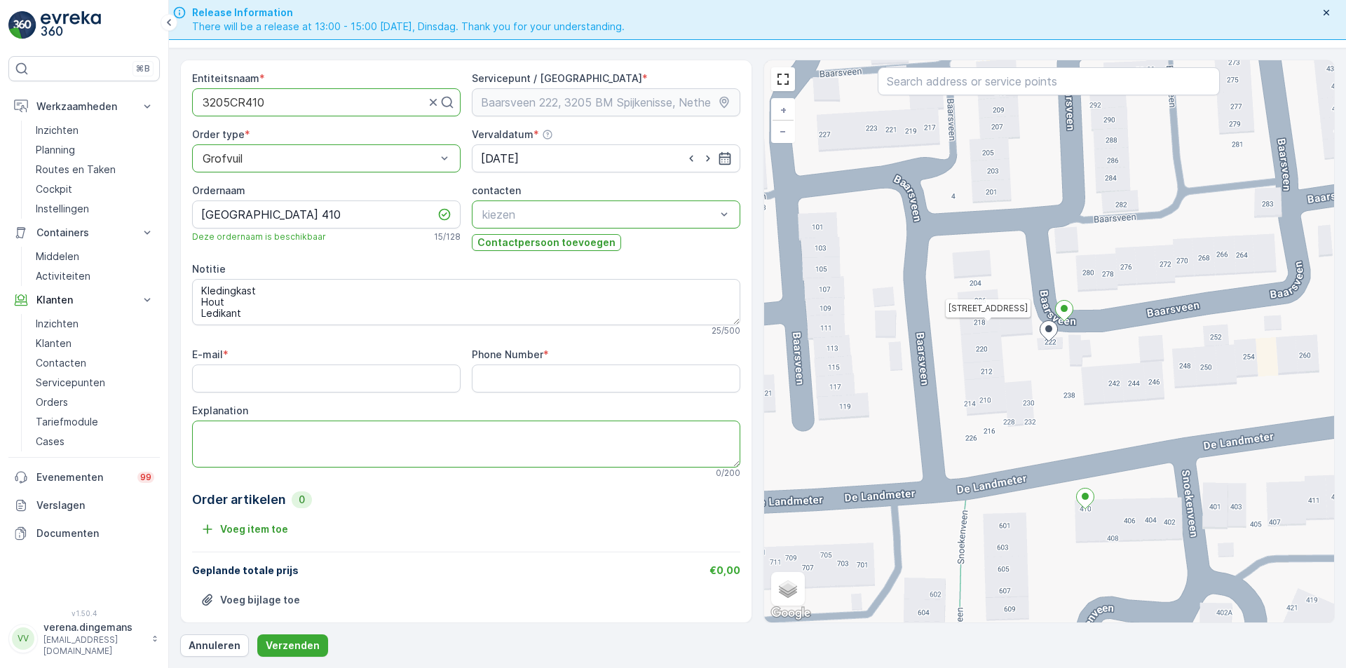
paste textarea "Kledingkast Hout Ledikant"
type textarea "Kledingkast Hout Ledikant"
drag, startPoint x: 273, startPoint y: 316, endPoint x: 201, endPoint y: 295, distance: 75.9
click at [148, 233] on div "⌘B Werkzaamheden Inzichten Planning Routes en Taken Cockpit Instellingen Contai…" at bounding box center [673, 334] width 1346 height 668
click at [252, 381] on input "E-mail" at bounding box center [326, 379] width 269 height 28
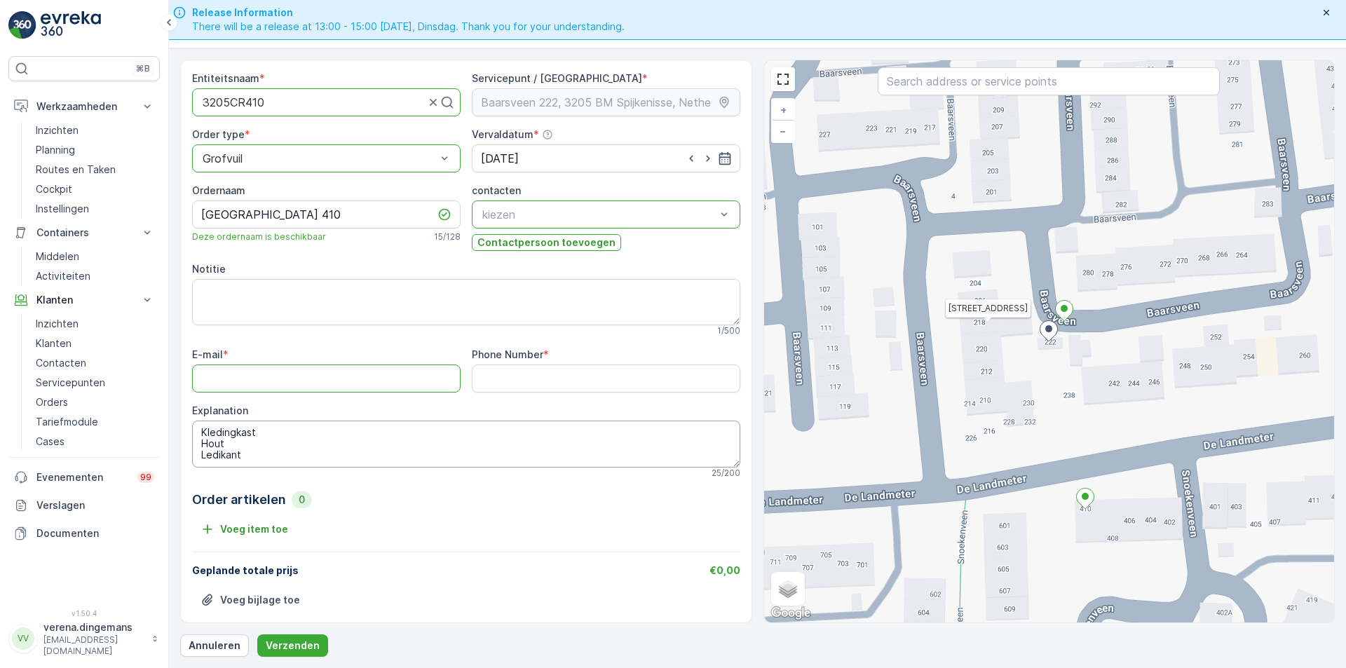
type input "[EMAIL_ADDRESS][DOMAIN_NAME]"
click at [478, 372] on Number "Phone Number" at bounding box center [606, 379] width 269 height 28
click at [510, 372] on Number "Phone Number" at bounding box center [606, 379] width 269 height 28
paste Number "0616948957"
type Number "0616948957"
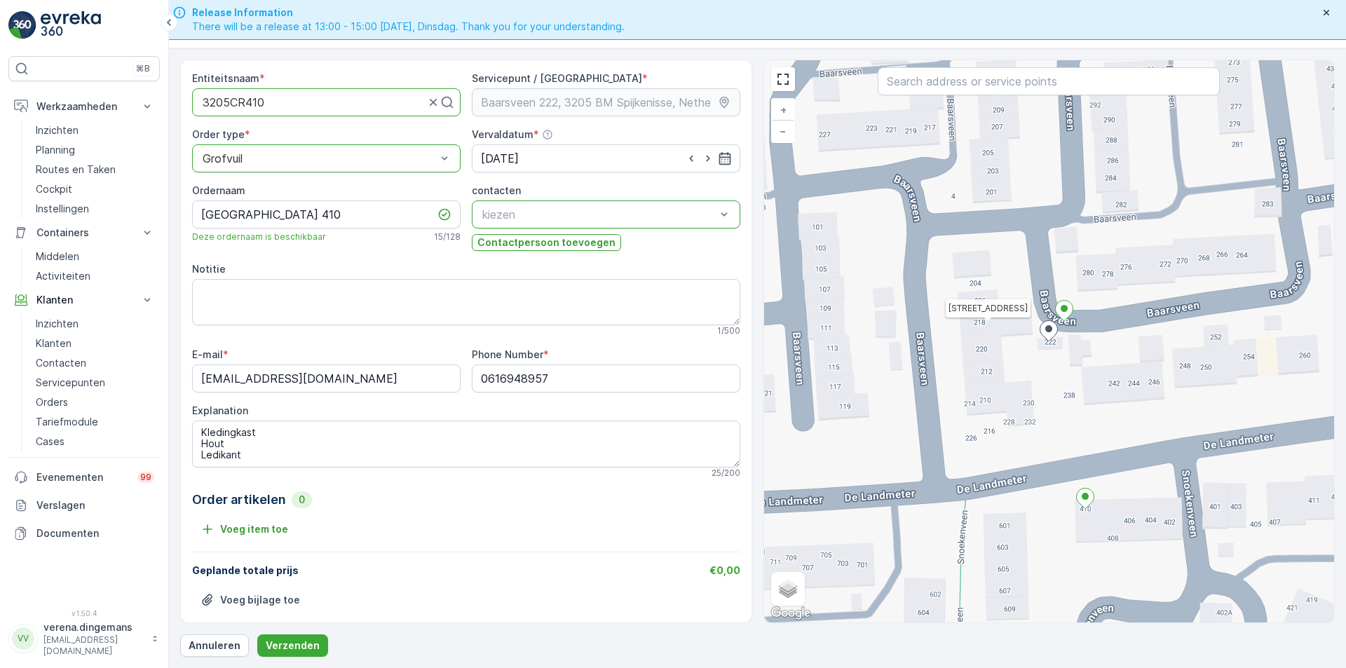
click at [429, 519] on div "Voeg item toe" at bounding box center [466, 529] width 548 height 22
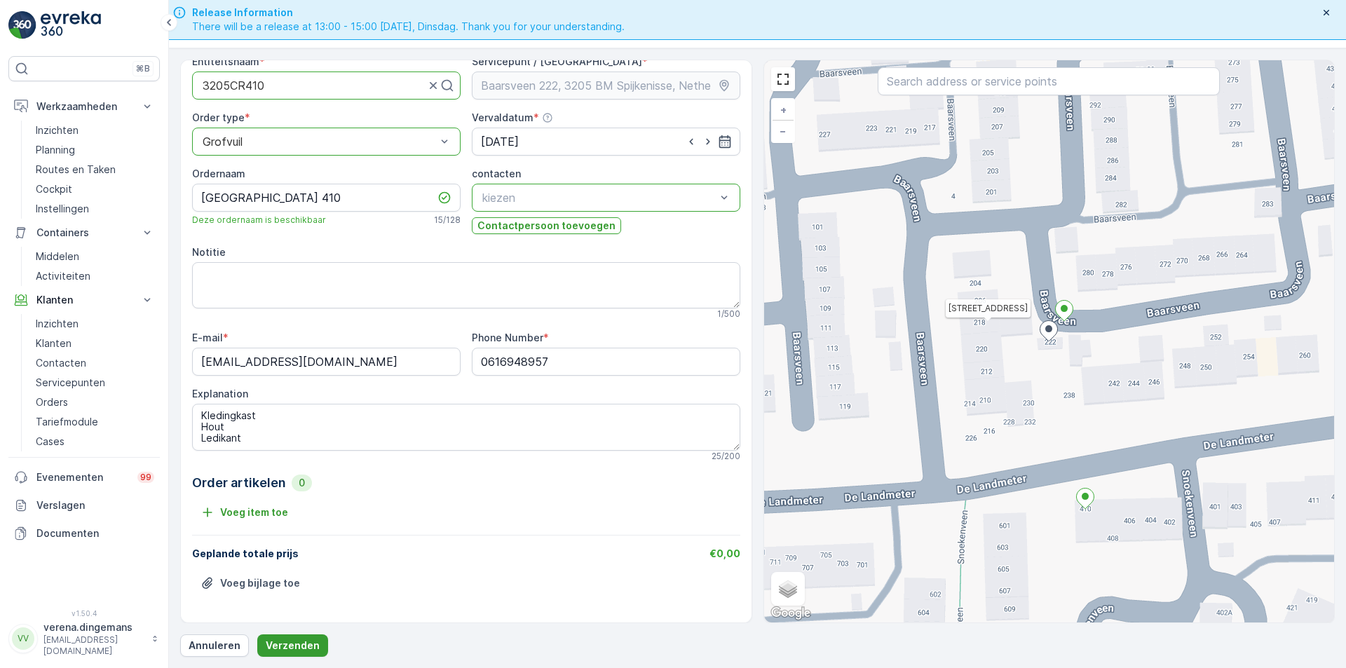
click at [293, 639] on p "Verzenden" at bounding box center [293, 646] width 54 height 14
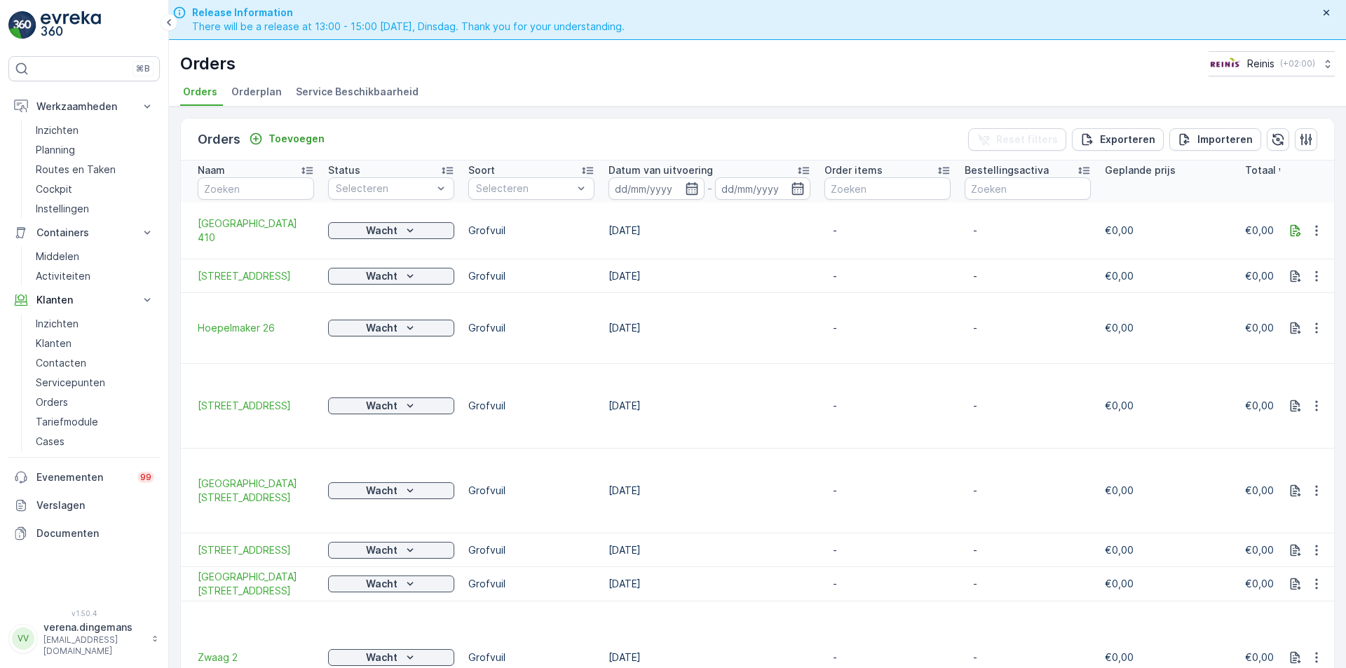
click at [257, 205] on td "[GEOGRAPHIC_DATA] 410" at bounding box center [251, 231] width 140 height 57
click at [251, 187] on input "text" at bounding box center [256, 188] width 116 height 22
type input "ring"
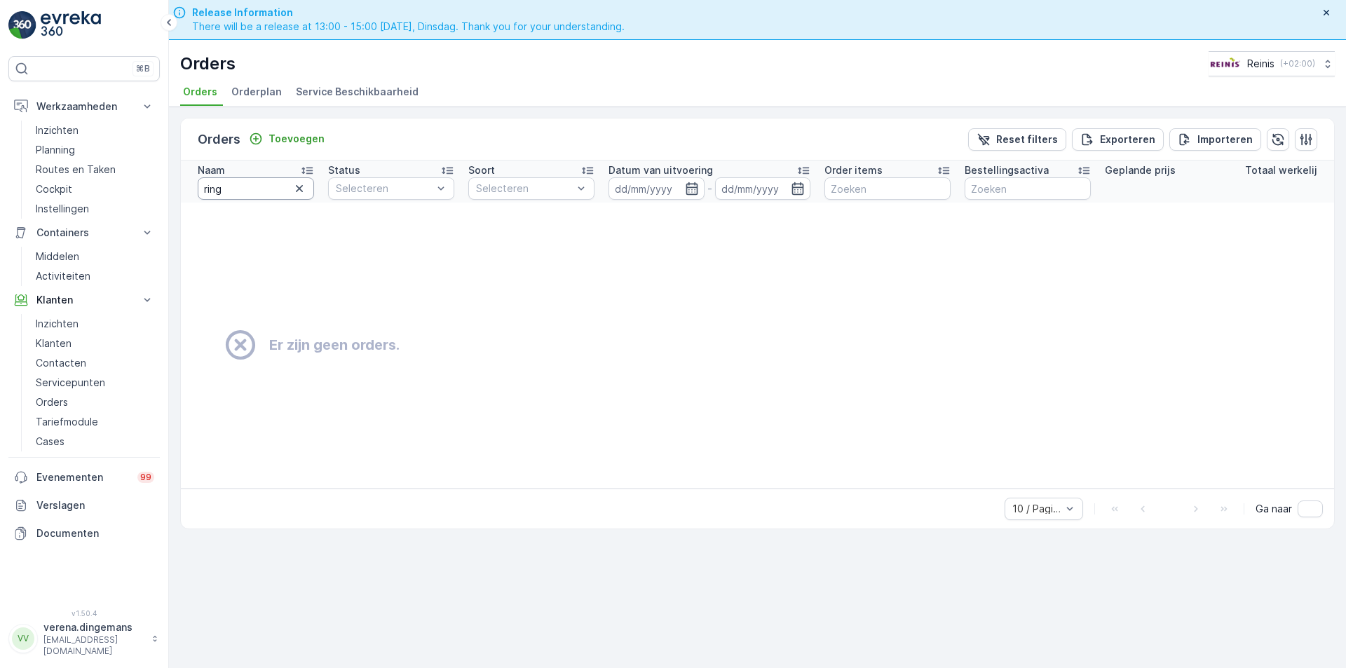
click at [272, 187] on input "ring" at bounding box center [256, 188] width 116 height 22
type input "ring 6"
click at [248, 189] on input "ring 6" at bounding box center [256, 188] width 116 height 22
click at [297, 187] on icon "button" at bounding box center [299, 189] width 14 height 14
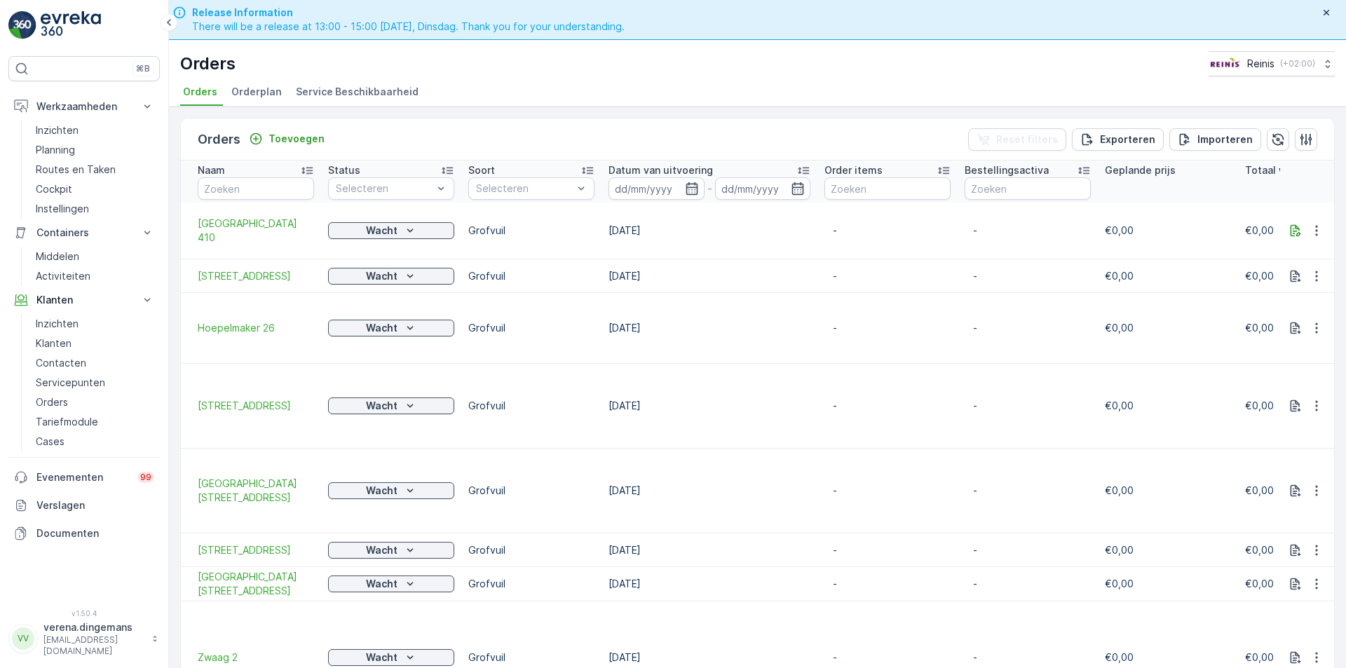
click at [251, 92] on span "Orderplan" at bounding box center [256, 92] width 50 height 14
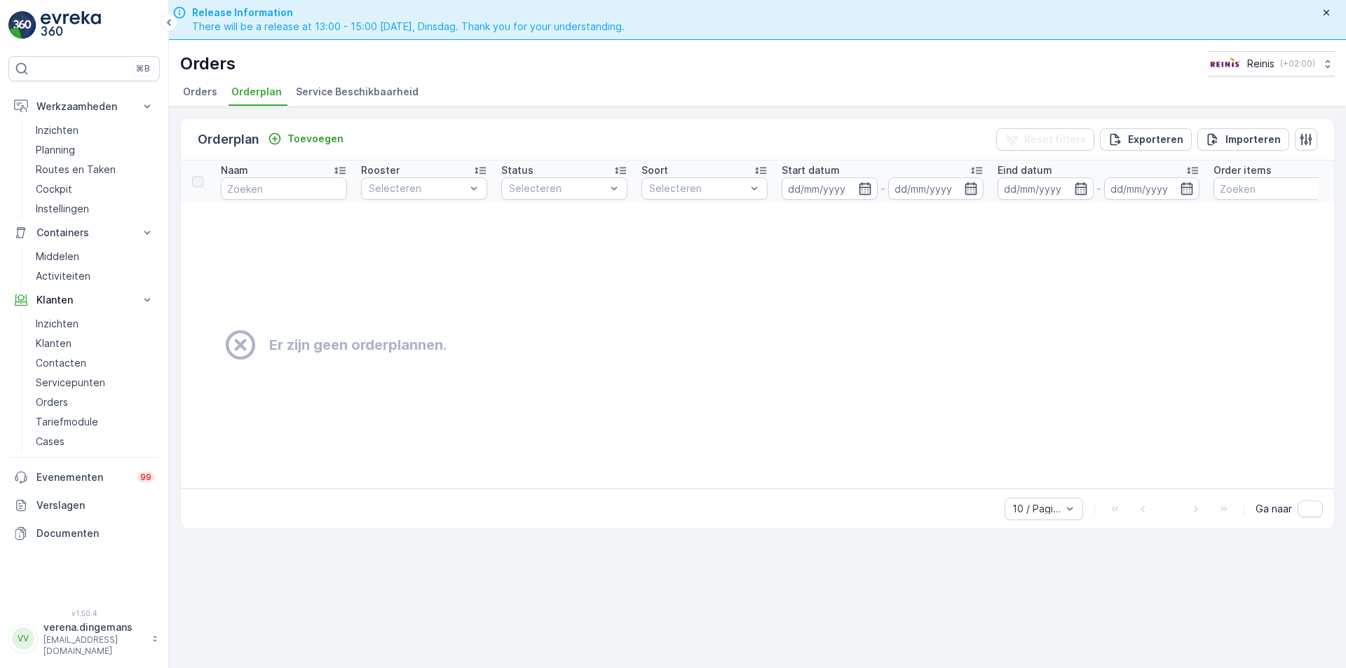
click at [189, 94] on span "Orders" at bounding box center [200, 92] width 34 height 14
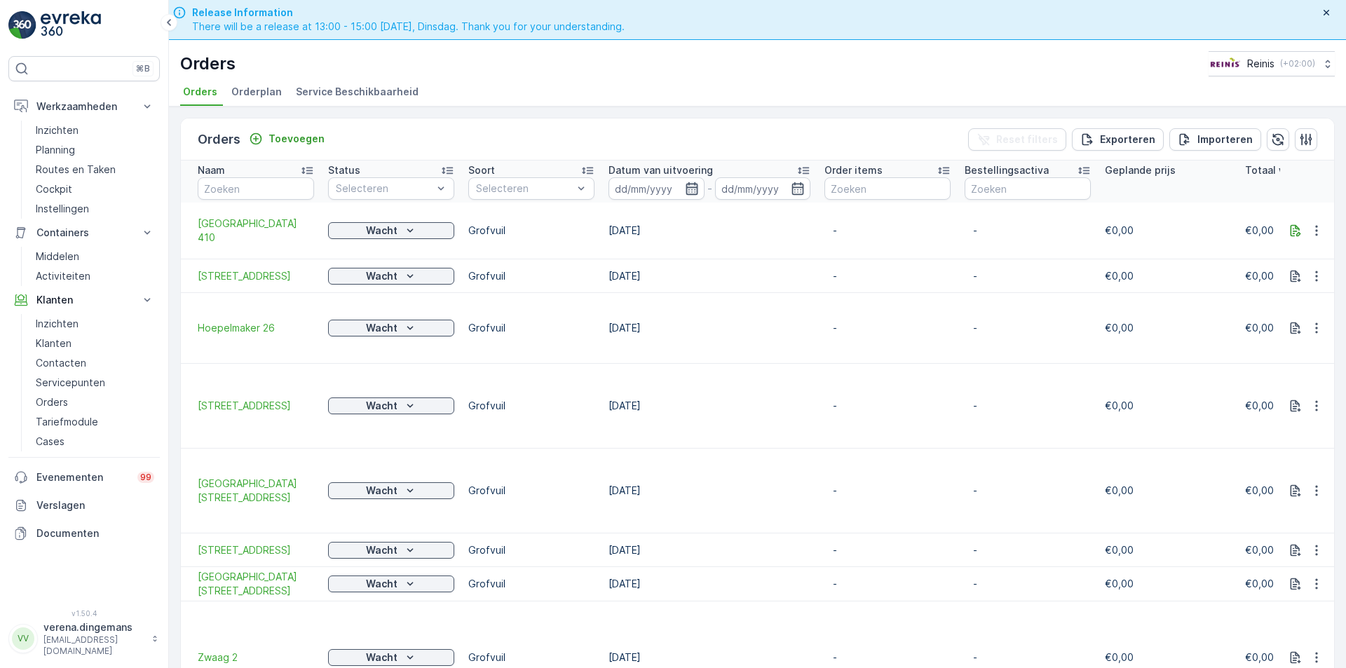
click at [687, 191] on icon "button" at bounding box center [692, 189] width 14 height 14
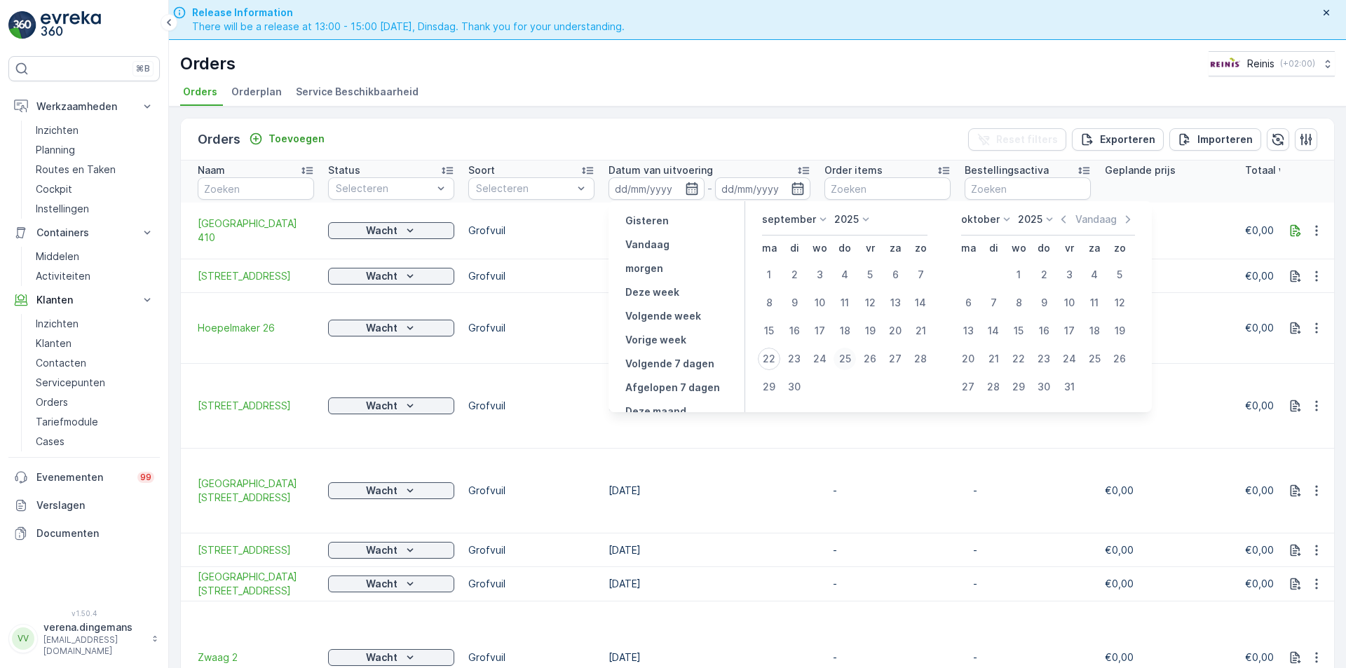
click at [839, 362] on div "25" at bounding box center [845, 359] width 22 height 22
type input "[DATE]"
click at [844, 359] on div "25" at bounding box center [845, 359] width 22 height 22
type input "[DATE]"
click at [819, 132] on div "Orders Toevoegen Reset filters Exporteren Importeren" at bounding box center [757, 140] width 1153 height 42
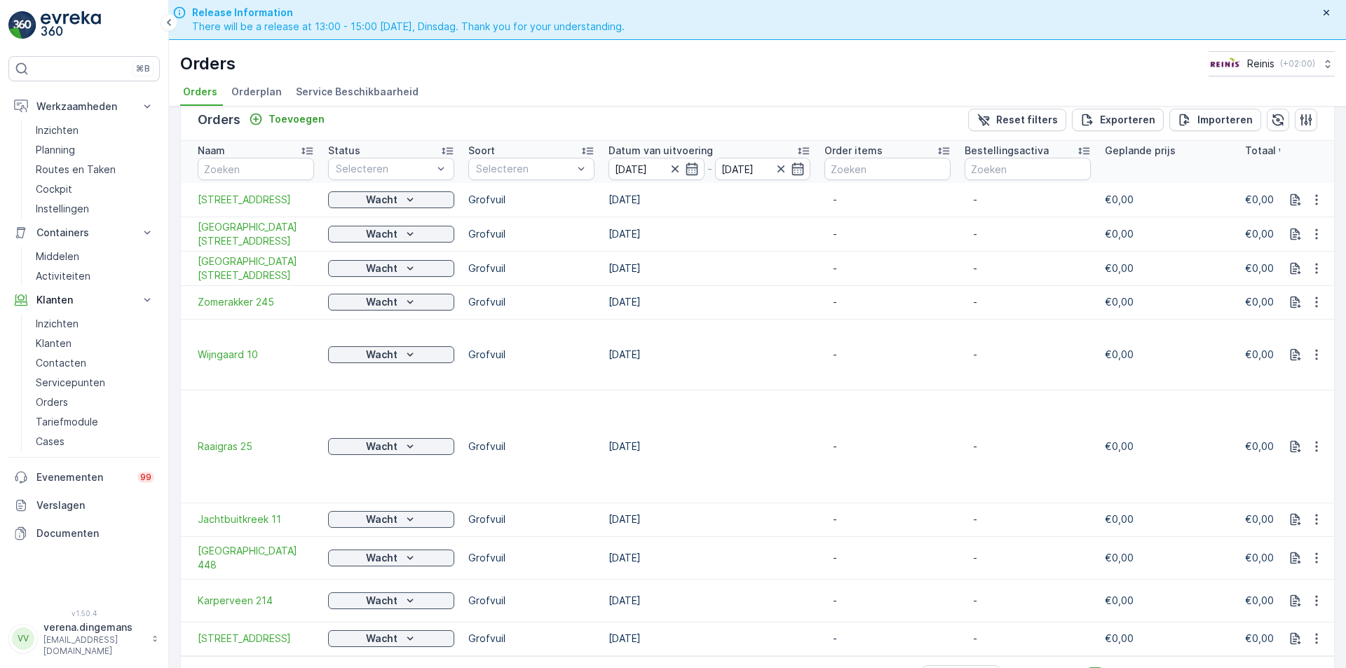
scroll to position [40, 0]
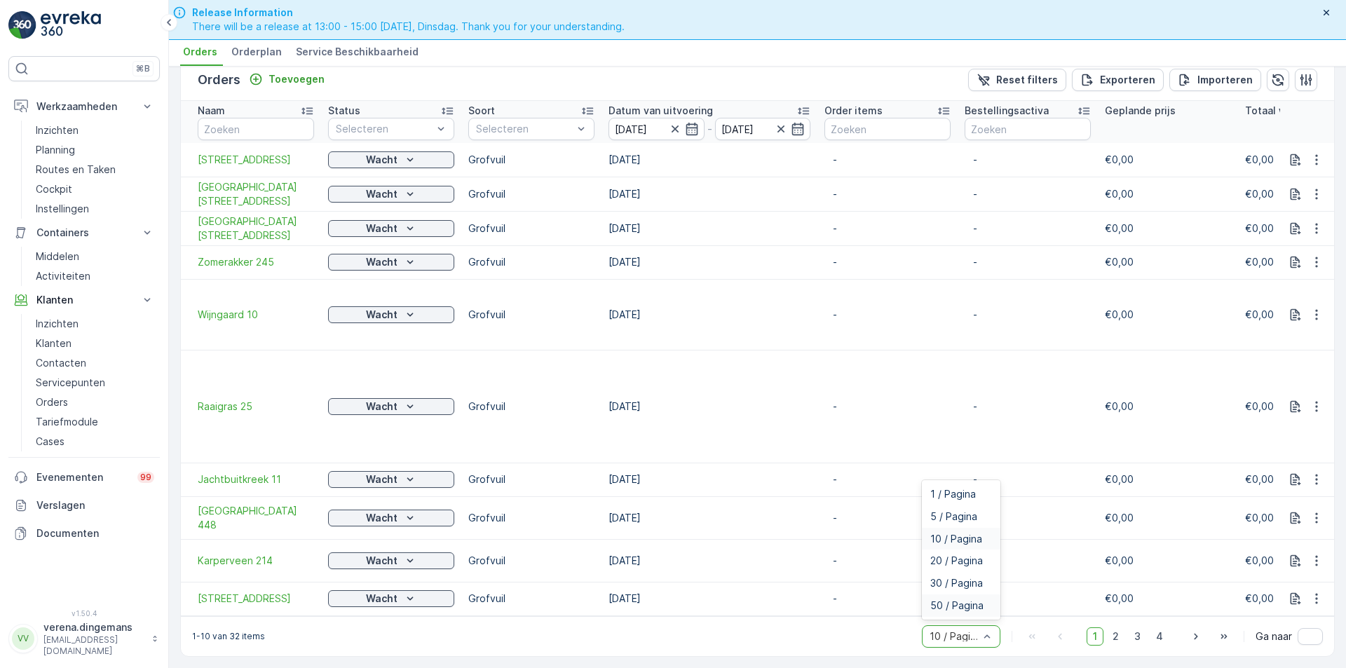
click at [938, 609] on span "50 / Pagina" at bounding box center [956, 605] width 53 height 11
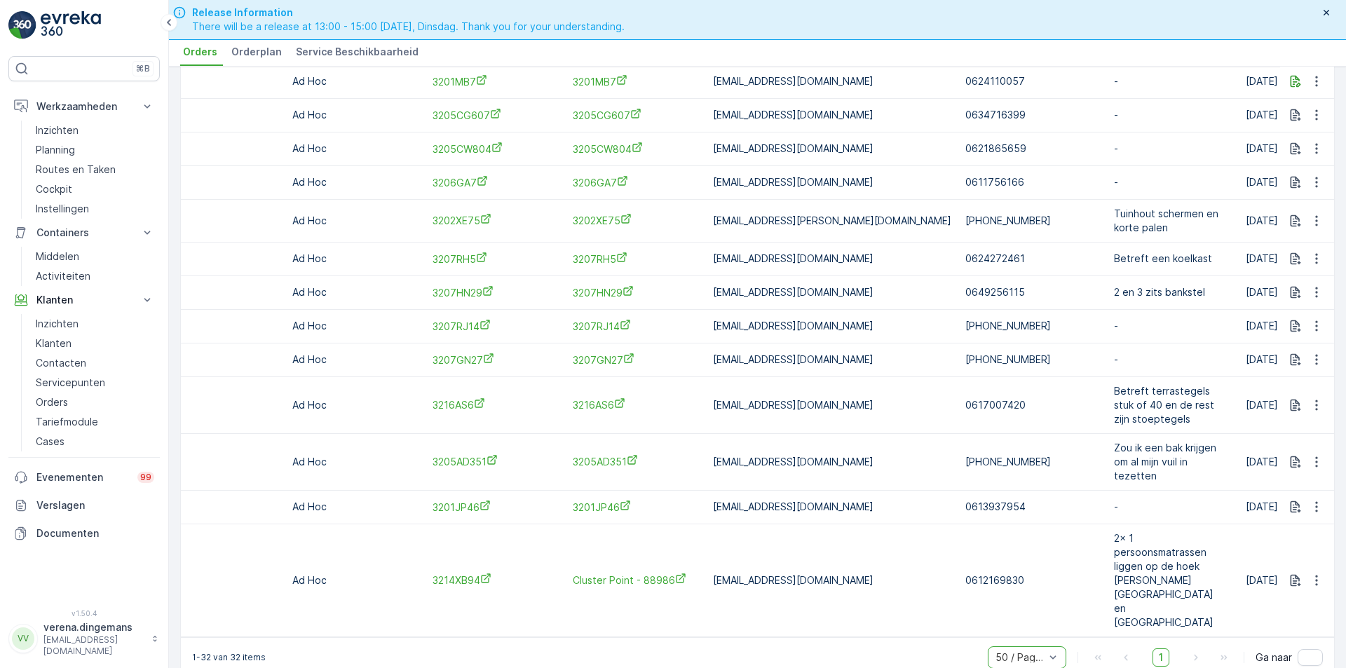
scroll to position [0, 1193]
drag, startPoint x: 959, startPoint y: 405, endPoint x: 703, endPoint y: 409, distance: 256.7
click at [703, 409] on tr "zWaste_01K5BZAD2F2WDM7K3PKC3JTZ8J Wacht Grofvuil [DATE] 1 Order items - €50,90 …" at bounding box center [354, 405] width 2735 height 57
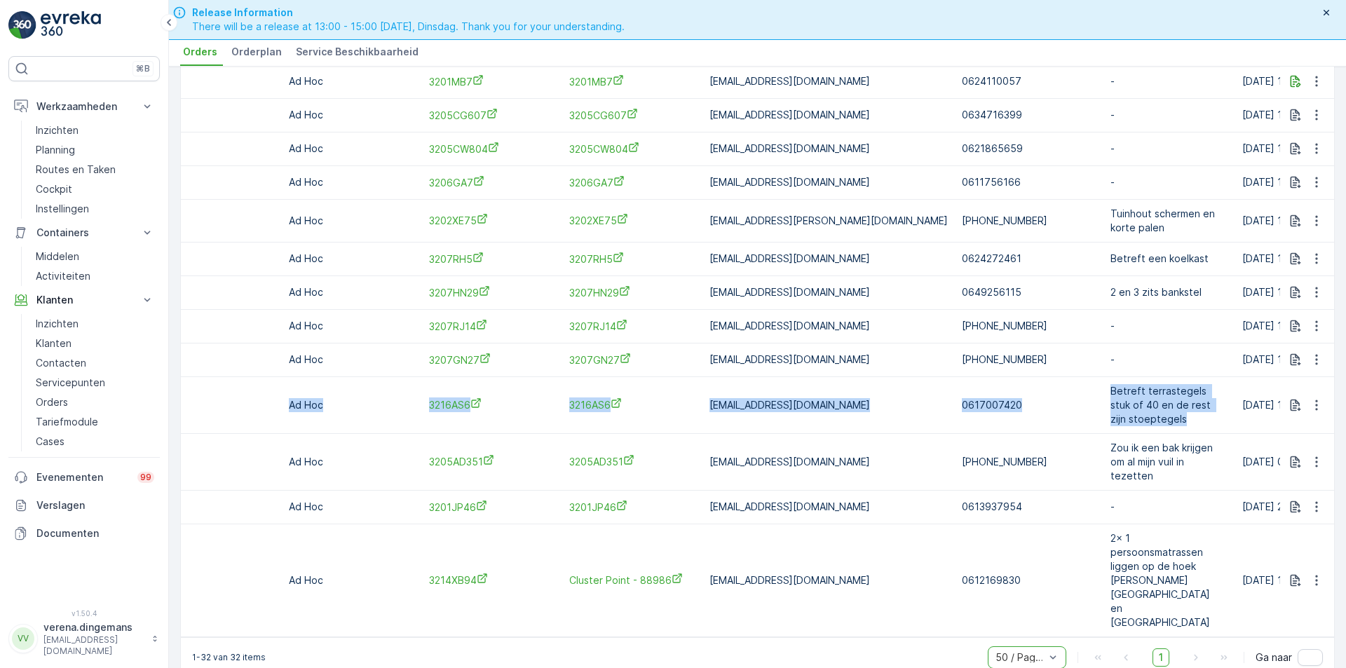
drag, startPoint x: 1122, startPoint y: 424, endPoint x: 253, endPoint y: 413, distance: 868.9
click at [253, 413] on tr "zWaste_01K5BZAD2F2WDM7K3PKC3JTZ8J Wacht Grofvuil [DATE] 1 Order items - €50,90 …" at bounding box center [354, 405] width 2735 height 57
click at [1318, 405] on icon "button" at bounding box center [1317, 405] width 14 height 14
click at [1271, 527] on span "Order verwijderen" at bounding box center [1270, 531] width 86 height 14
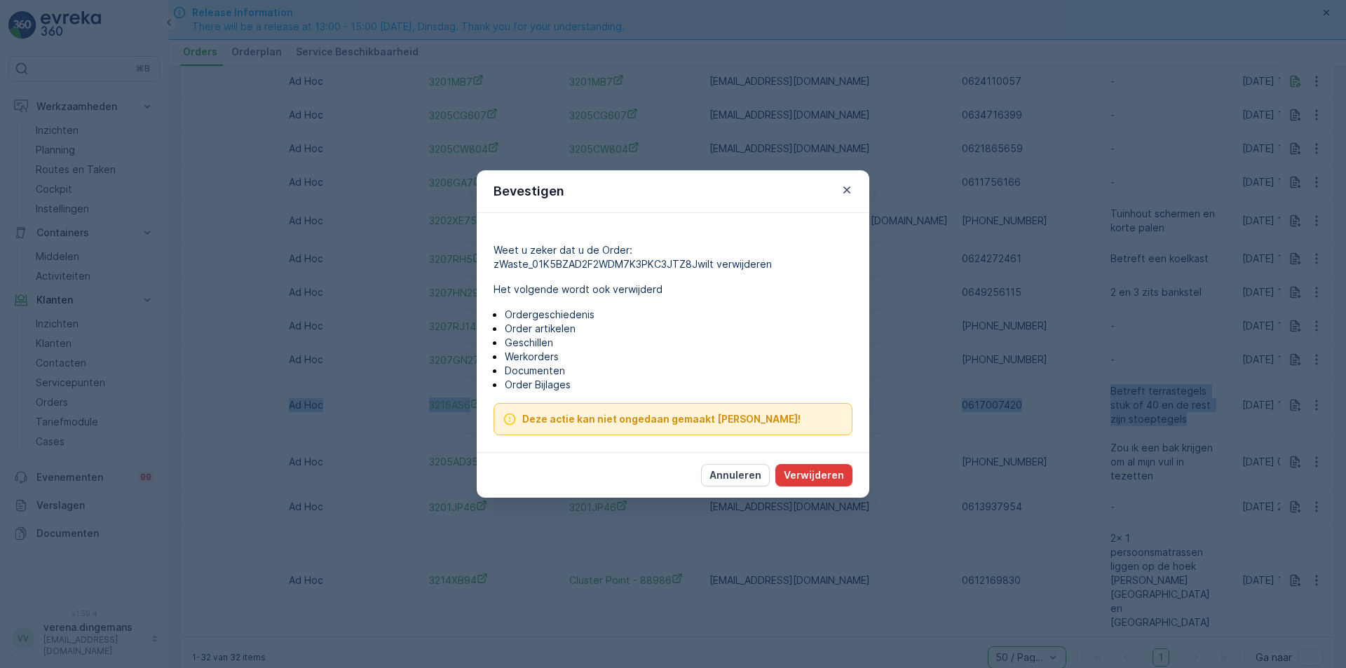
click at [817, 477] on p "Verwijderen" at bounding box center [814, 475] width 60 height 14
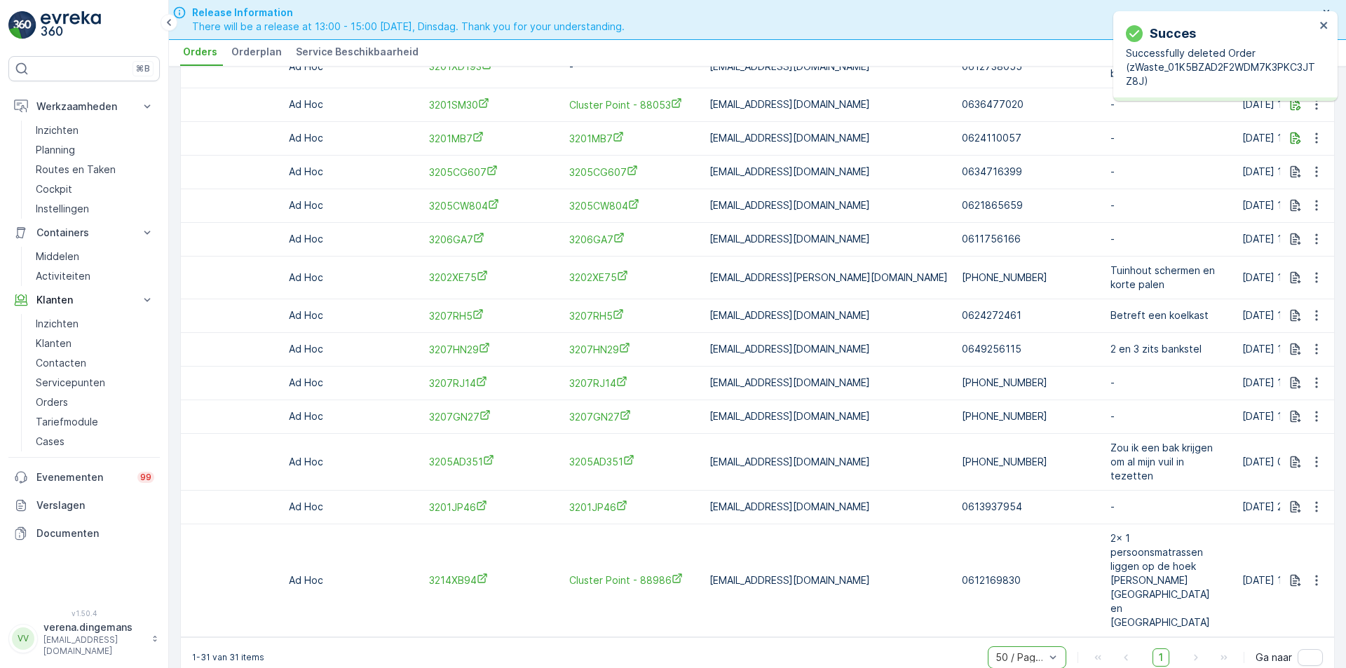
scroll to position [0, 0]
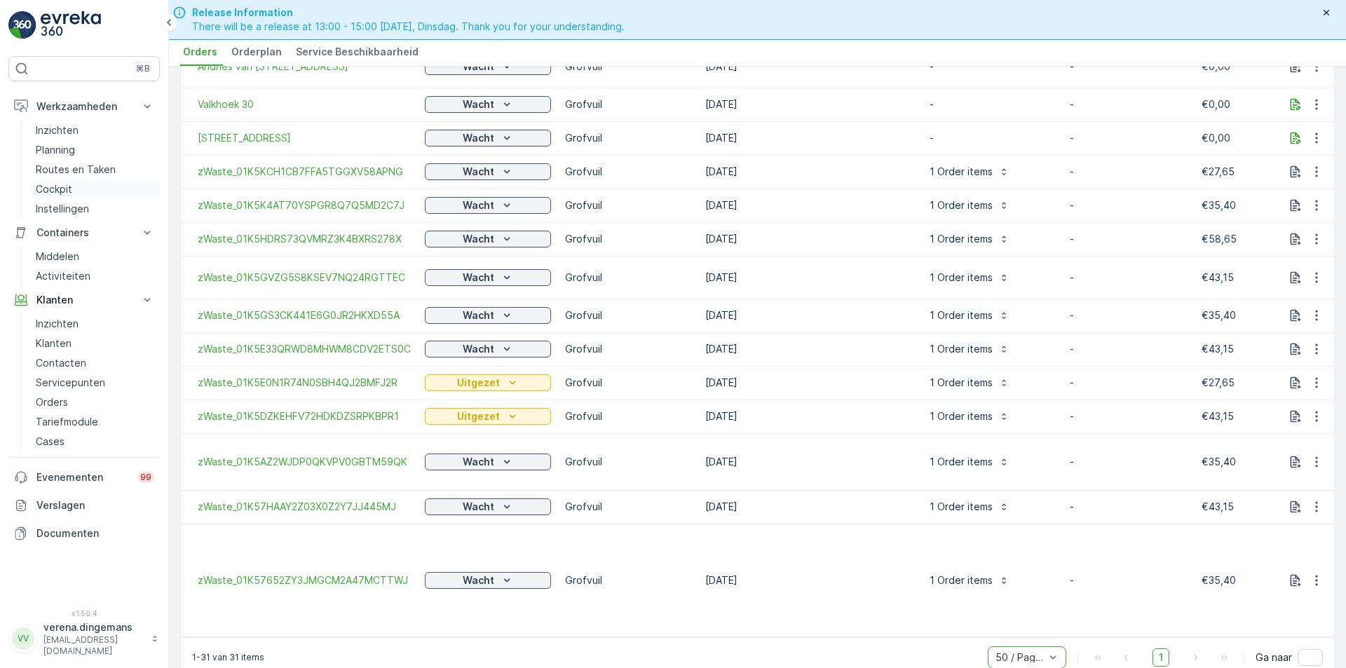
click at [67, 191] on p "Cockpit" at bounding box center [54, 189] width 36 height 14
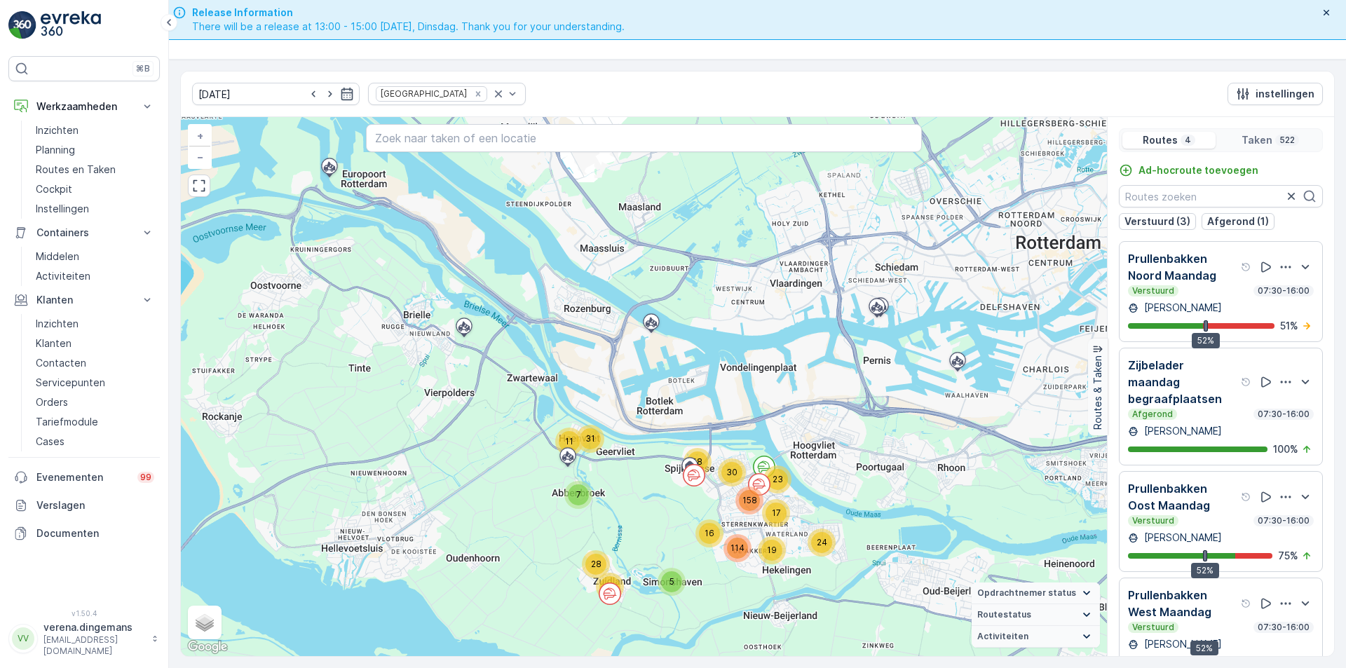
click at [1222, 418] on div "Afgerond 07:30-16:00" at bounding box center [1221, 414] width 186 height 11
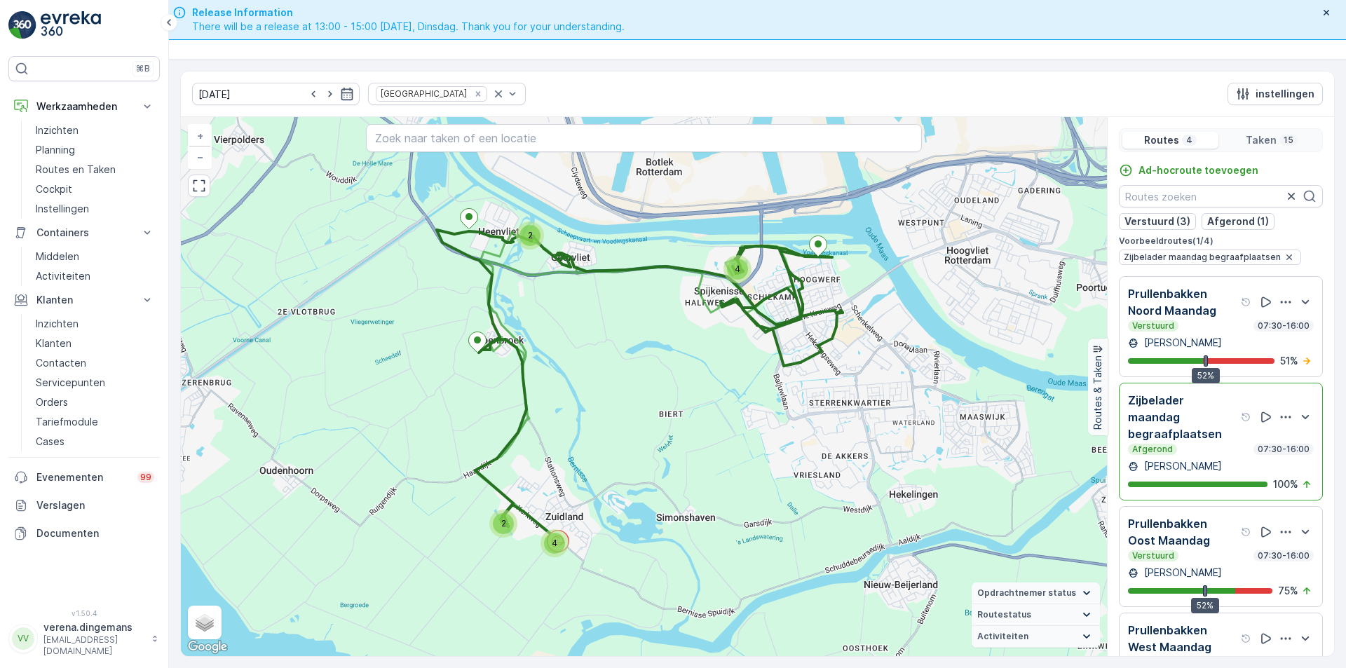
click at [1222, 417] on p "Zijbelader maandag begraafplaatsen" at bounding box center [1183, 417] width 110 height 50
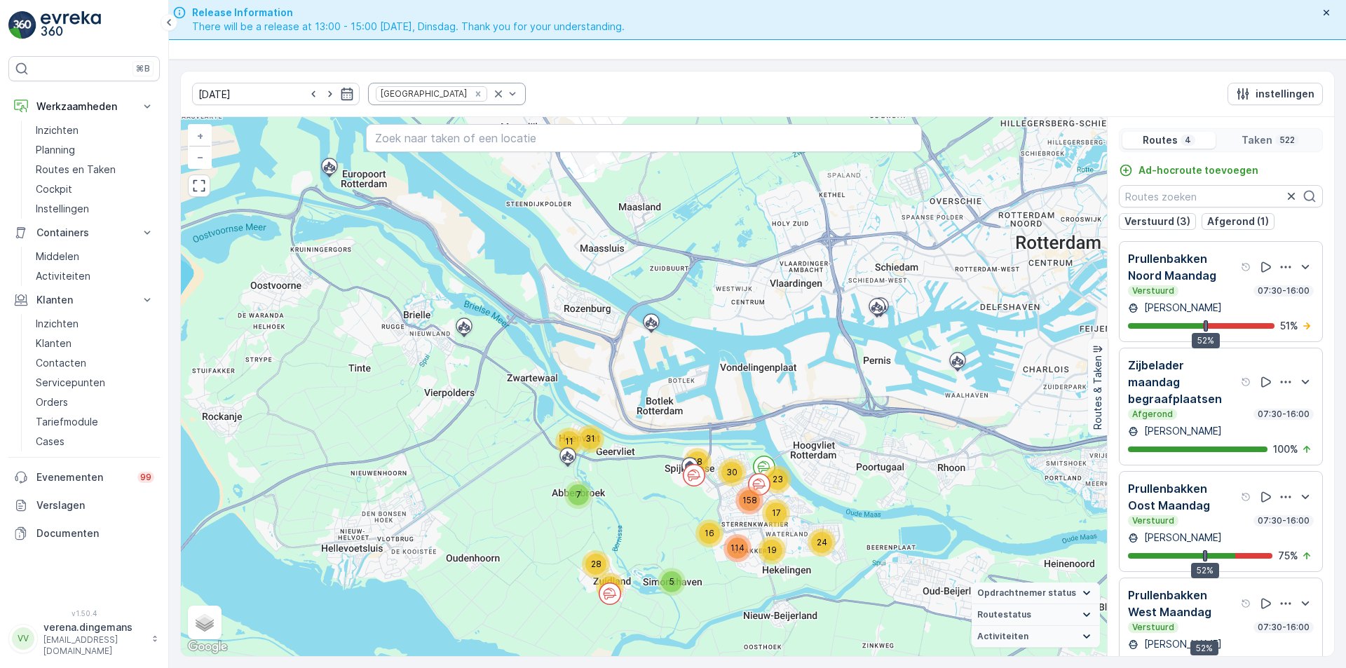
drag, startPoint x: 452, startPoint y: 95, endPoint x: 459, endPoint y: 98, distance: 7.8
